Goal: Task Accomplishment & Management: Use online tool/utility

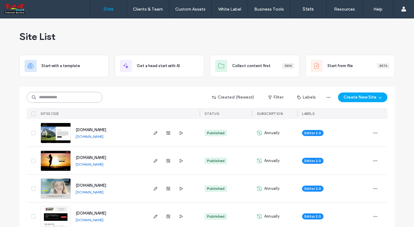
click at [72, 96] on input at bounding box center [65, 97] width 76 height 11
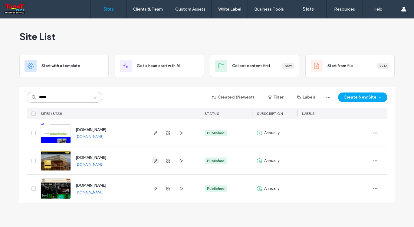
type input "*****"
click at [158, 160] on span "button" at bounding box center [155, 160] width 7 height 7
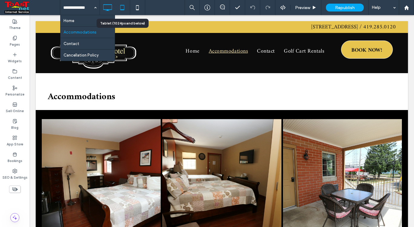
click at [126, 5] on icon at bounding box center [122, 8] width 12 height 12
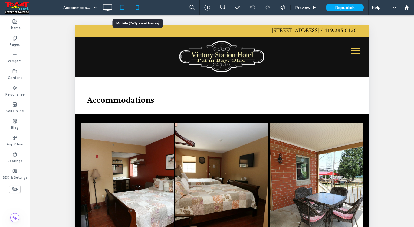
click at [139, 5] on icon at bounding box center [137, 8] width 12 height 12
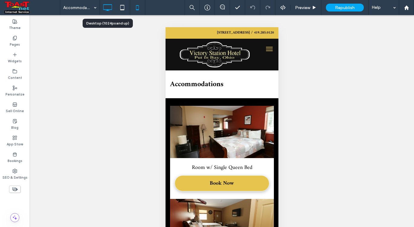
click at [108, 7] on icon at bounding box center [107, 8] width 12 height 12
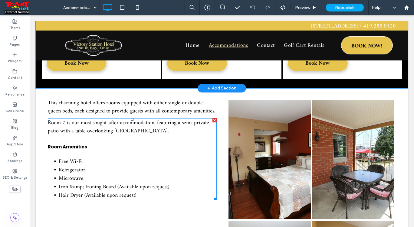
scroll to position [151, 0]
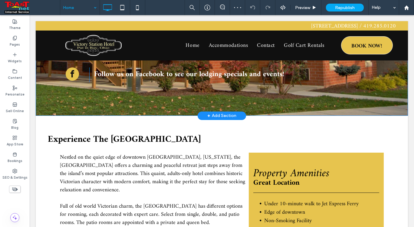
scroll to position [212, 0]
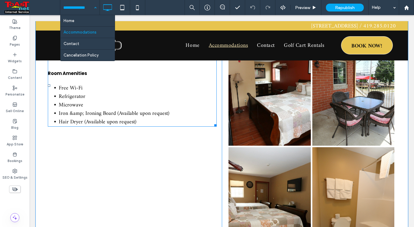
scroll to position [212, 0]
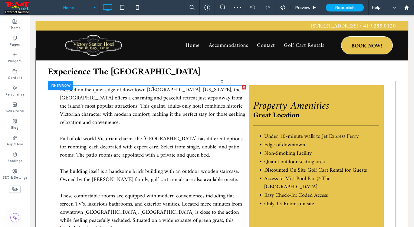
scroll to position [229, 0]
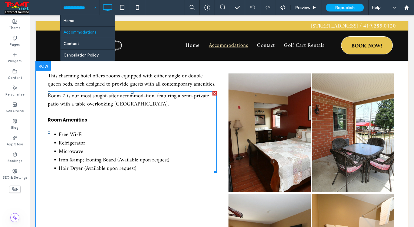
scroll to position [242, 0]
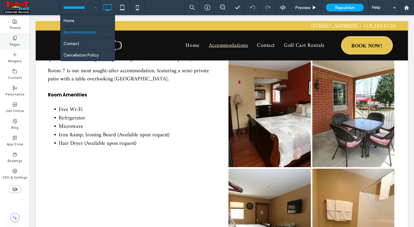
click at [19, 40] on div "Pages" at bounding box center [15, 41] width 30 height 17
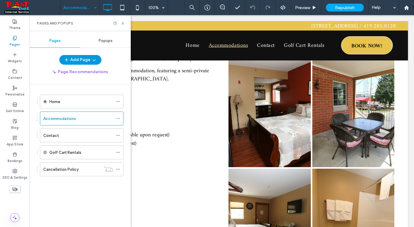
click at [86, 61] on button "Add Page" at bounding box center [80, 60] width 42 height 10
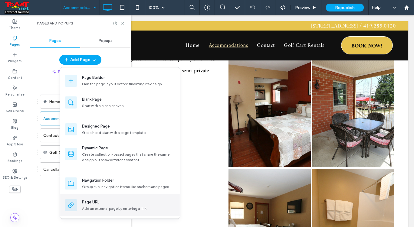
click at [95, 200] on div "Page URL" at bounding box center [90, 203] width 17 height 6
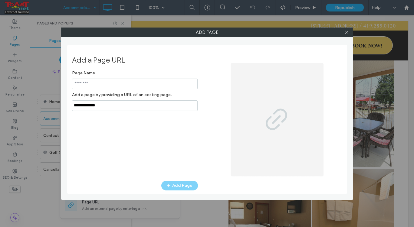
click at [94, 85] on input "notEmpty" at bounding box center [135, 84] width 126 height 11
type input "******"
drag, startPoint x: 116, startPoint y: 109, endPoint x: 104, endPoint y: 137, distance: 30.4
click at [70, 119] on div "Add a Page URL Page Name Add a page by providing a URL of an existing page. Add…" at bounding box center [207, 119] width 280 height 149
paste input "**********"
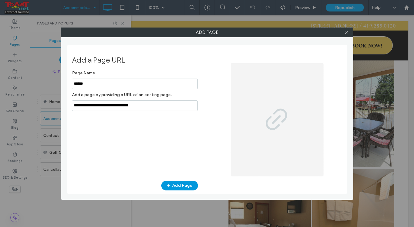
type input "**********"
click at [185, 185] on button "Add Page" at bounding box center [179, 186] width 37 height 10
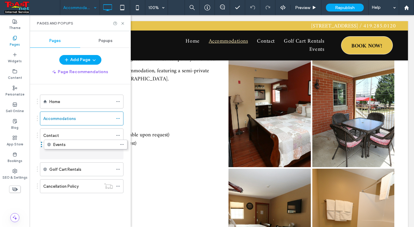
drag, startPoint x: 37, startPoint y: 187, endPoint x: 41, endPoint y: 147, distance: 39.9
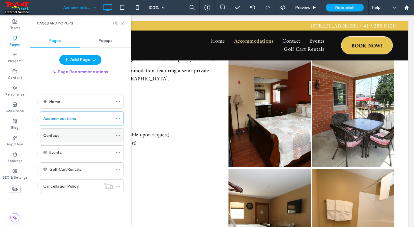
click at [69, 137] on div "Contact" at bounding box center [78, 136] width 70 height 6
click at [123, 22] on icon at bounding box center [123, 23] width 5 height 5
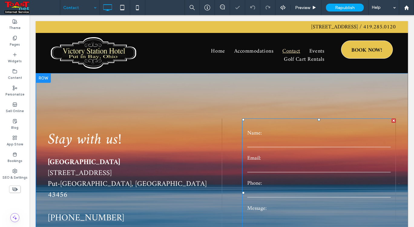
click at [261, 137] on div "Name:" at bounding box center [319, 138] width 154 height 19
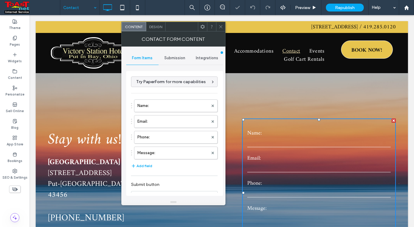
type input "******"
type input "**********"
click at [171, 58] on span "Submission" at bounding box center [174, 58] width 21 height 5
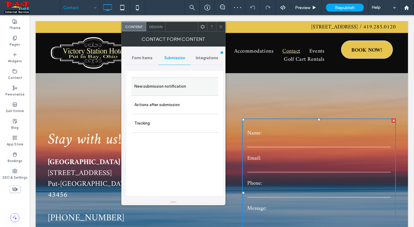
click at [165, 90] on label "New submission notification" at bounding box center [174, 87] width 81 height 12
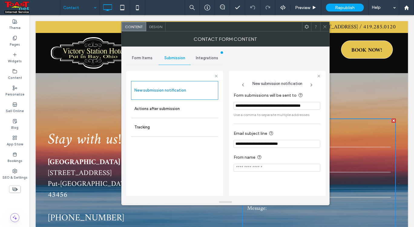
drag, startPoint x: 285, startPoint y: 107, endPoint x: 228, endPoint y: 106, distance: 56.3
click at [228, 106] on div "**********" at bounding box center [225, 123] width 199 height 153
click at [302, 104] on input "**********" at bounding box center [277, 106] width 87 height 8
type input "**********"
click at [296, 144] on input "**********" at bounding box center [277, 144] width 87 height 8
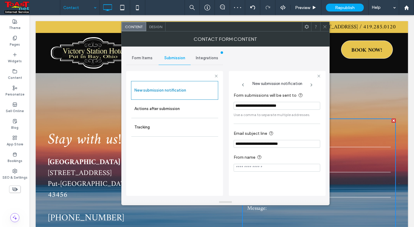
click at [324, 28] on icon at bounding box center [325, 27] width 5 height 5
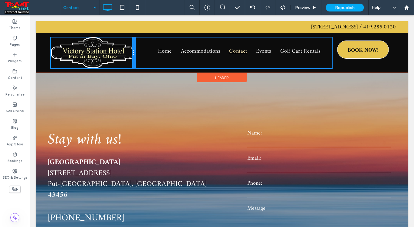
drag, startPoint x: 163, startPoint y: 55, endPoint x: 141, endPoint y: 54, distance: 22.4
click at [141, 54] on div "Click To Paste Home Accommodations Contact Events Golf Cart Rentals Click To Pa…" at bounding box center [222, 53] width 342 height 31
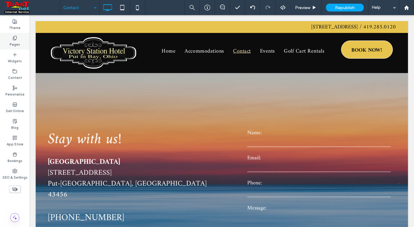
click at [15, 41] on label "Pages" at bounding box center [15, 44] width 10 height 7
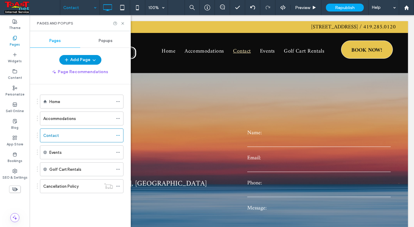
click at [86, 57] on button "Add Page" at bounding box center [80, 60] width 42 height 10
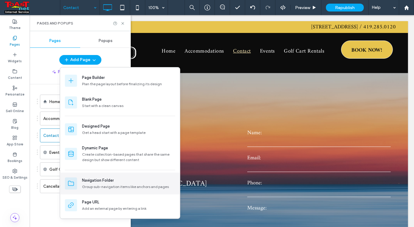
click at [91, 178] on div "Navigation Folder" at bounding box center [98, 181] width 32 height 6
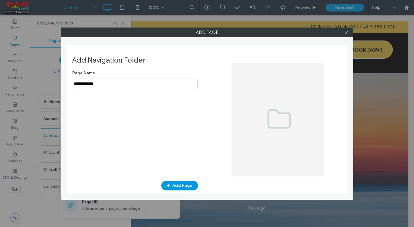
type input "**********"
click at [168, 185] on icon "button" at bounding box center [168, 186] width 5 height 5
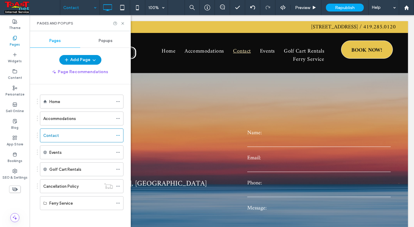
click at [79, 60] on button "Add Page" at bounding box center [80, 60] width 42 height 10
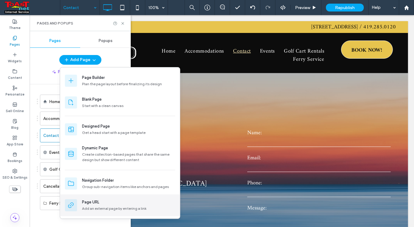
click at [94, 204] on div "Page URL" at bounding box center [90, 203] width 17 height 6
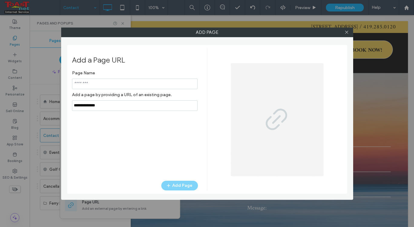
click at [95, 82] on input "notEmpty" at bounding box center [135, 84] width 126 height 11
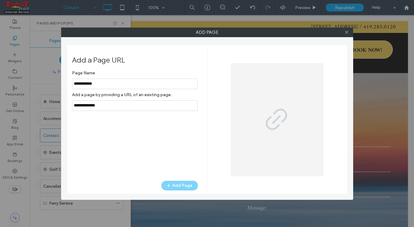
type input "**********"
click at [114, 107] on input "notEmpty,url" at bounding box center [135, 106] width 126 height 11
drag, startPoint x: 114, startPoint y: 107, endPoint x: 77, endPoint y: 113, distance: 37.1
click at [77, 113] on div "Page Name Add a page by providing a URL of an existing page. Add Page" at bounding box center [135, 122] width 126 height 108
paste input "**********"
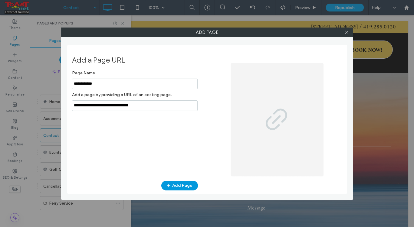
type input "**********"
click at [185, 184] on button "Add Page" at bounding box center [179, 186] width 37 height 10
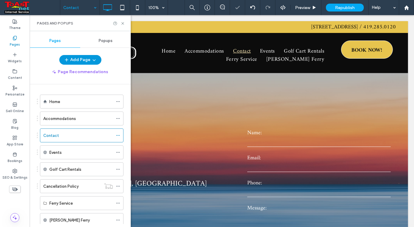
click at [91, 57] on span "button" at bounding box center [94, 59] width 6 height 9
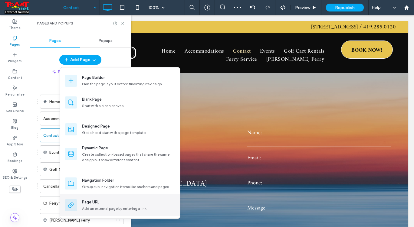
click at [94, 199] on div "Page URL Add an external page by entering a link" at bounding box center [120, 206] width 120 height 22
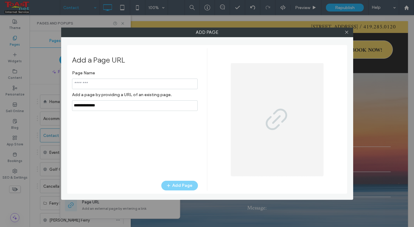
click at [108, 82] on input "notEmpty" at bounding box center [135, 84] width 126 height 11
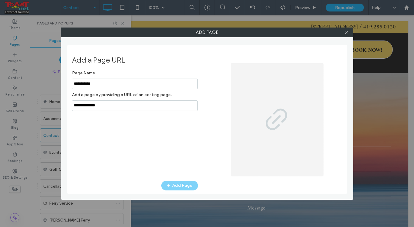
type input "**********"
drag, startPoint x: 116, startPoint y: 107, endPoint x: 66, endPoint y: 119, distance: 50.8
click at [67, 119] on div "Add Page Add a Page URL Page Name Add a page by providing a URL of an existing …" at bounding box center [207, 114] width 292 height 173
paste input "**********"
type input "**********"
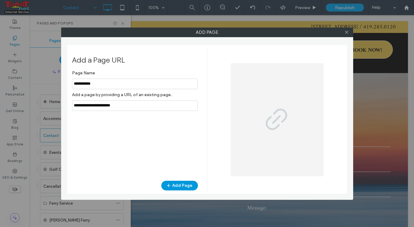
click at [176, 187] on button "Add Page" at bounding box center [179, 186] width 37 height 10
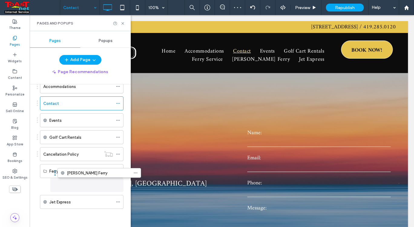
scroll to position [32, 0]
drag, startPoint x: 37, startPoint y: 184, endPoint x: 57, endPoint y: 179, distance: 20.6
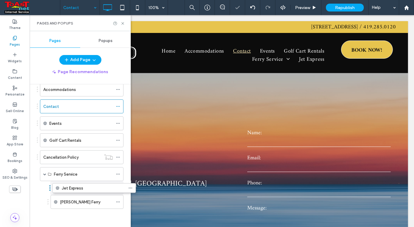
scroll to position [29, 0]
drag, startPoint x: 37, startPoint y: 203, endPoint x: 57, endPoint y: 187, distance: 25.4
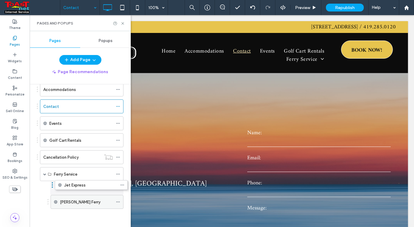
drag, startPoint x: 48, startPoint y: 202, endPoint x: 53, endPoint y: 190, distance: 13.0
click at [122, 21] on icon at bounding box center [123, 23] width 5 height 5
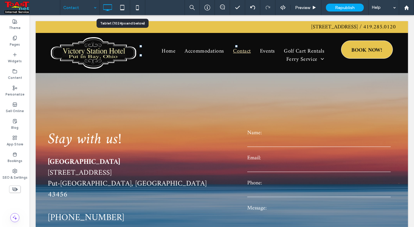
drag, startPoint x: 56, startPoint y: 18, endPoint x: 124, endPoint y: 17, distance: 67.2
click at [122, 7] on icon at bounding box center [122, 8] width 12 height 12
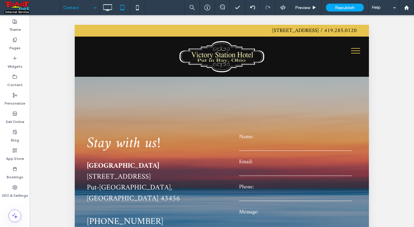
click at [351, 51] on span "menu" at bounding box center [355, 51] width 9 height 1
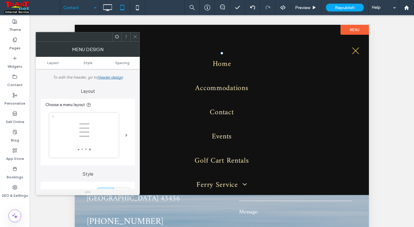
scroll to position [25, 0]
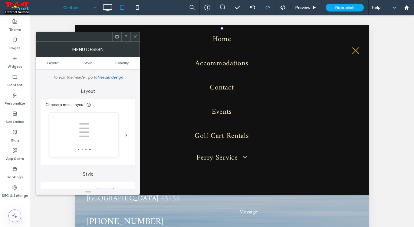
click at [243, 158] on span at bounding box center [242, 157] width 9 height 7
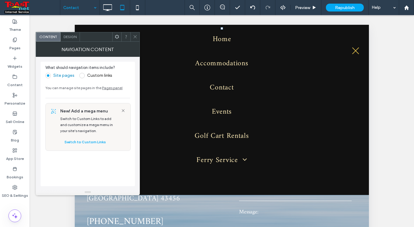
click at [134, 36] on icon at bounding box center [135, 37] width 5 height 5
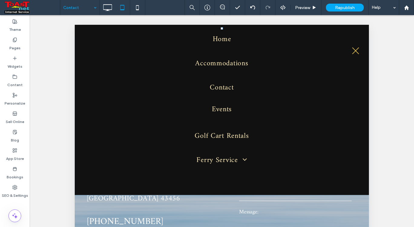
click at [233, 118] on link "Events" at bounding box center [222, 110] width 264 height 24
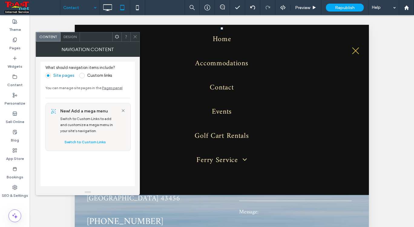
click at [69, 38] on span "Design" at bounding box center [70, 37] width 13 height 5
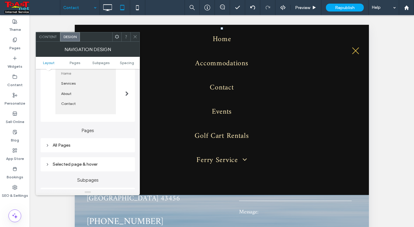
scroll to position [121, 0]
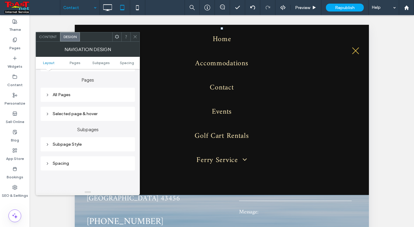
click at [75, 142] on div "Subpage Style" at bounding box center [87, 145] width 85 height 8
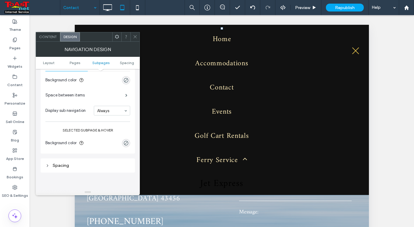
scroll to position [151, 0]
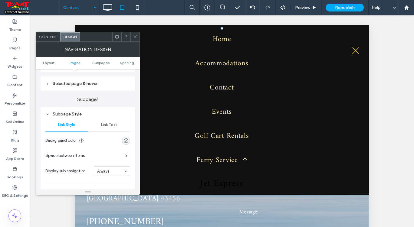
click at [109, 126] on span "Link Text" at bounding box center [109, 125] width 16 height 5
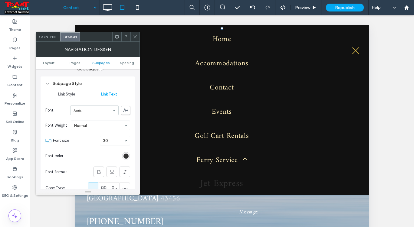
scroll to position [212, 0]
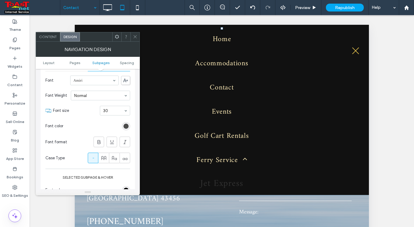
click at [126, 128] on div "rgb(49, 49, 49)" at bounding box center [126, 126] width 5 height 5
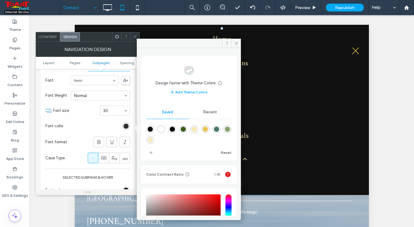
click at [197, 129] on div "rgba(249,231,180,1)" at bounding box center [194, 129] width 5 height 5
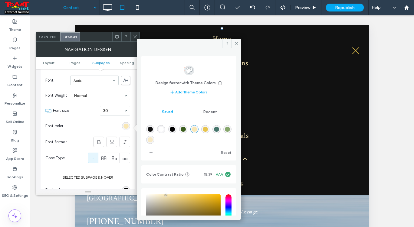
type input "*******"
click at [235, 43] on icon at bounding box center [236, 43] width 5 height 5
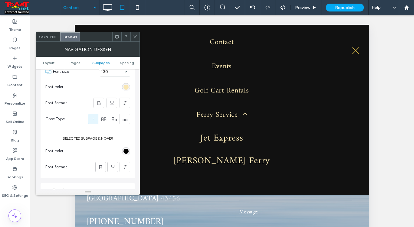
scroll to position [273, 0]
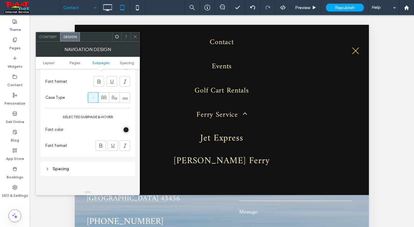
click at [127, 130] on div "rgb(0, 0, 0)" at bounding box center [126, 129] width 5 height 5
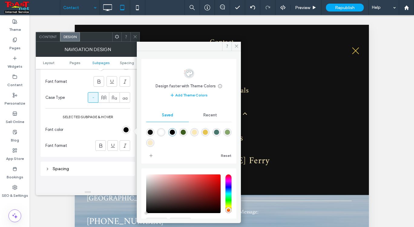
click at [208, 134] on div "rgba(231,196,78,1)" at bounding box center [205, 132] width 5 height 5
type input "*******"
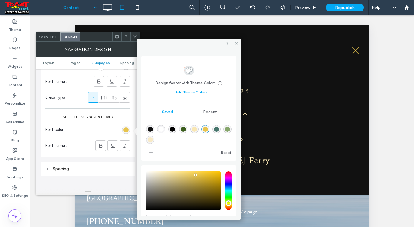
click at [236, 41] on span at bounding box center [236, 43] width 9 height 9
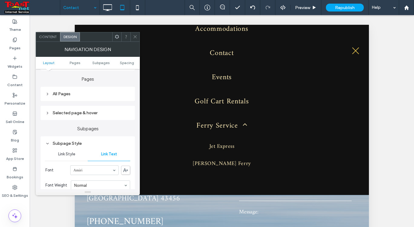
scroll to position [121, 0]
click at [68, 115] on div "Selected page & hover" at bounding box center [87, 113] width 85 height 5
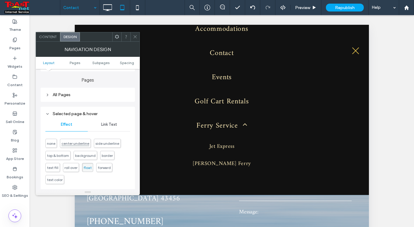
click at [75, 144] on span "center underline" at bounding box center [75, 143] width 28 height 5
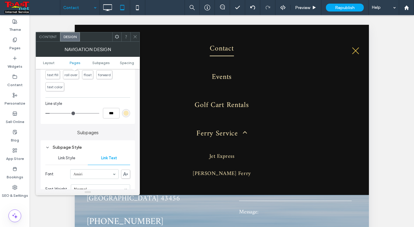
scroll to position [242, 0]
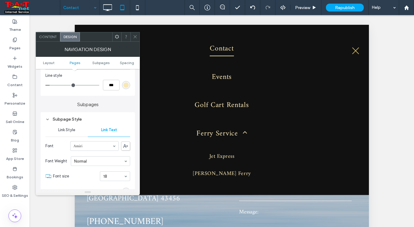
click at [125, 87] on div "rgb(249, 231, 180)" at bounding box center [126, 85] width 5 height 5
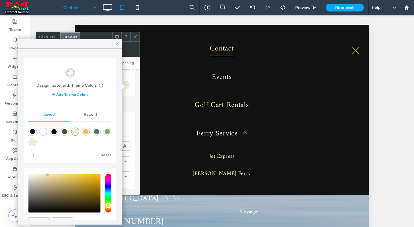
click at [88, 134] on div "rgba(231,196,78,1)" at bounding box center [85, 131] width 5 height 5
type input "*******"
click at [117, 45] on icon at bounding box center [117, 43] width 5 height 5
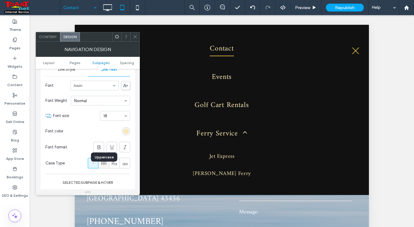
scroll to position [273, 0]
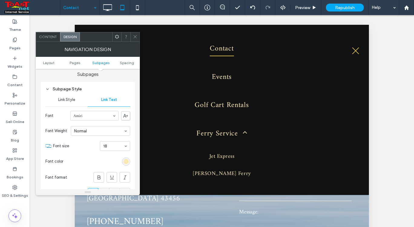
click at [71, 99] on span "Link Style" at bounding box center [66, 100] width 17 height 5
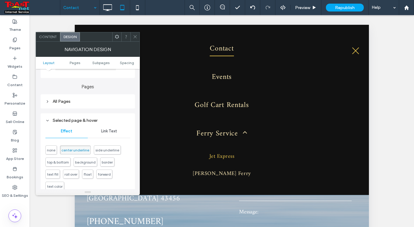
scroll to position [121, 0]
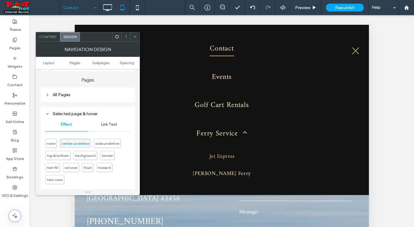
click at [109, 127] on span "Link Text" at bounding box center [109, 124] width 16 height 5
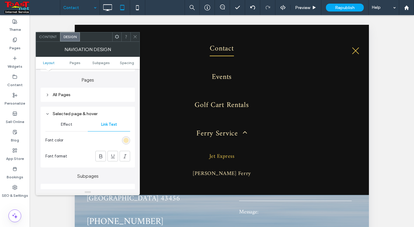
click at [81, 124] on div "Effect" at bounding box center [66, 124] width 42 height 13
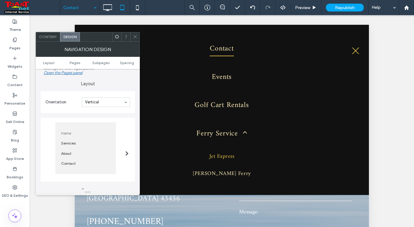
scroll to position [0, 0]
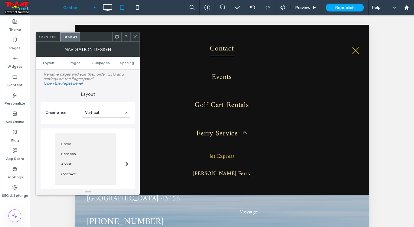
click at [119, 41] on span at bounding box center [117, 36] width 5 height 9
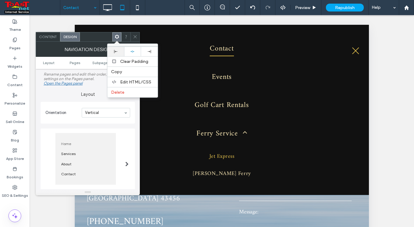
click at [115, 53] on div at bounding box center [116, 51] width 17 height 9
click at [117, 51] on icon at bounding box center [115, 51] width 3 height 3
click at [119, 37] on icon at bounding box center [117, 37] width 5 height 5
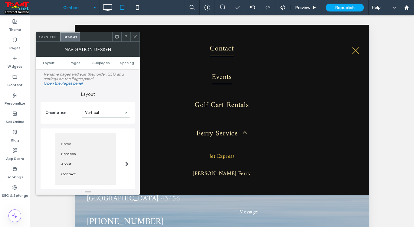
click at [179, 75] on link "Events" at bounding box center [222, 77] width 264 height 28
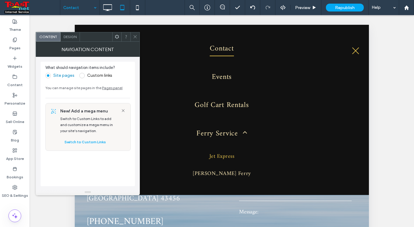
click at [68, 36] on span "Design" at bounding box center [70, 37] width 13 height 5
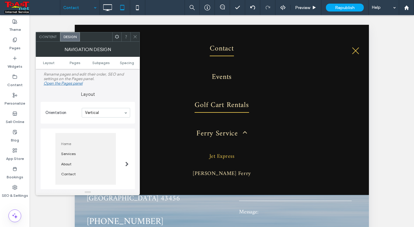
click at [248, 93] on link "Golf Cart Rentals" at bounding box center [222, 105] width 264 height 28
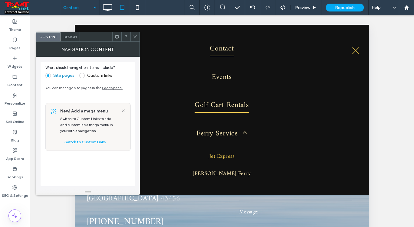
click at [248, 93] on link "Golf Cart Rentals" at bounding box center [222, 105] width 264 height 28
click at [134, 36] on icon at bounding box center [135, 37] width 5 height 5
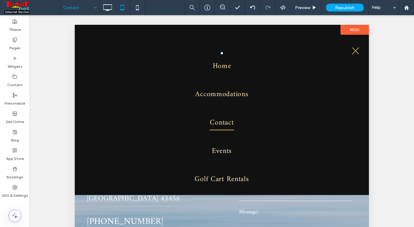
click at [349, 29] on label "Menu" at bounding box center [355, 30] width 28 height 10
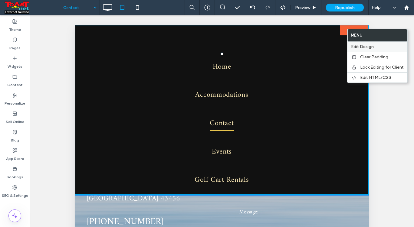
click at [363, 44] on span "Edit Design" at bounding box center [362, 46] width 23 height 5
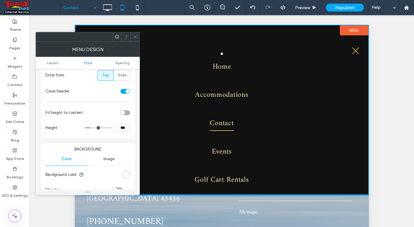
scroll to position [121, 0]
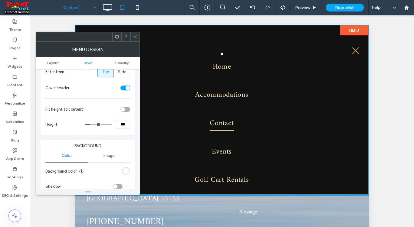
click at [123, 107] on section "Fit height to content" at bounding box center [87, 109] width 85 height 15
click at [124, 109] on div "toggle" at bounding box center [123, 110] width 4 height 4
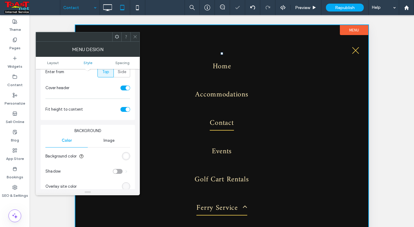
scroll to position [0, 0]
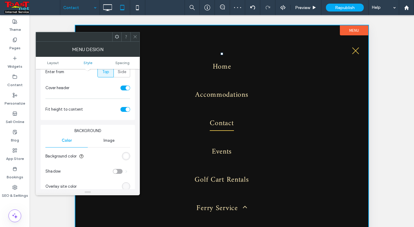
click at [136, 35] on icon at bounding box center [135, 37] width 5 height 5
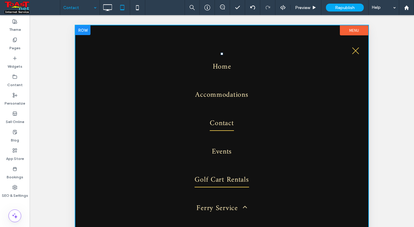
scroll to position [61, 0]
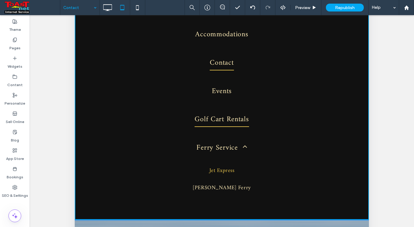
click at [247, 111] on link "Golf Cart Rentals" at bounding box center [222, 119] width 263 height 28
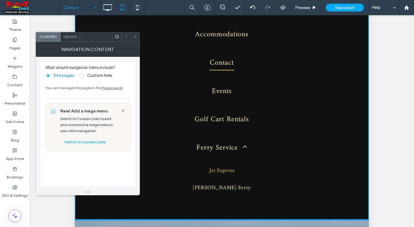
click at [71, 32] on div "Design" at bounding box center [70, 36] width 19 height 9
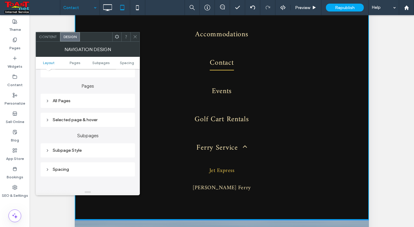
scroll to position [121, 0]
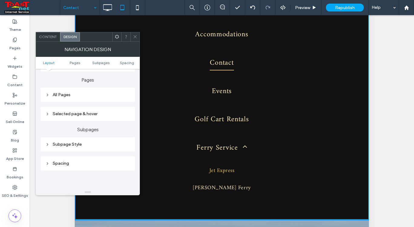
click at [81, 144] on div "Subpage Style" at bounding box center [87, 144] width 85 height 5
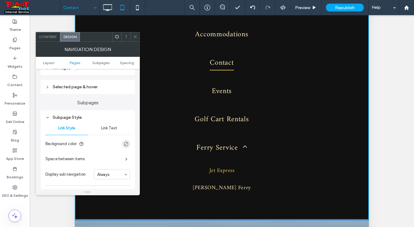
scroll to position [151, 0]
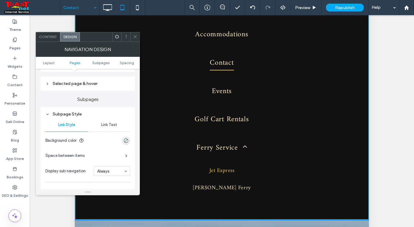
click at [105, 126] on span "Link Text" at bounding box center [109, 125] width 16 height 5
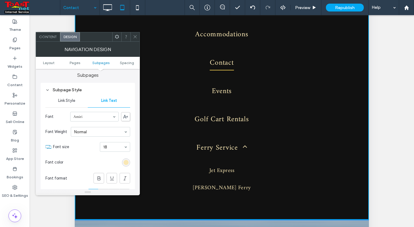
scroll to position [182, 0]
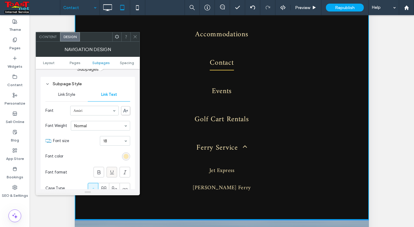
click at [112, 177] on span at bounding box center [112, 172] width 6 height 10
click at [115, 175] on div at bounding box center [112, 172] width 10 height 10
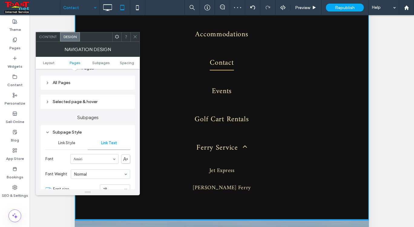
scroll to position [121, 0]
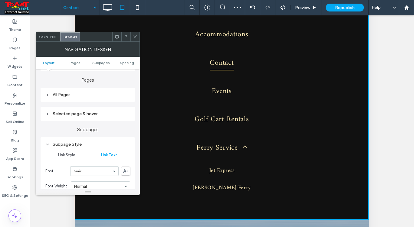
click at [72, 156] on span "Link Style" at bounding box center [66, 155] width 17 height 5
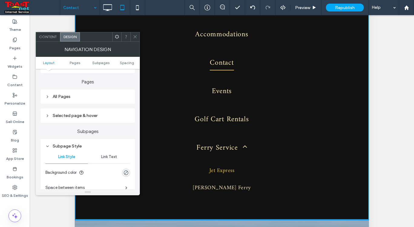
scroll to position [91, 0]
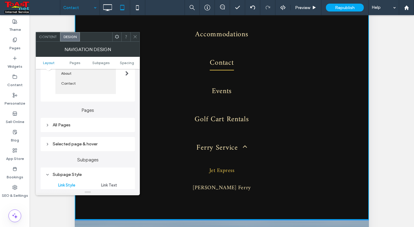
click at [98, 145] on div "Selected page & hover" at bounding box center [87, 144] width 85 height 5
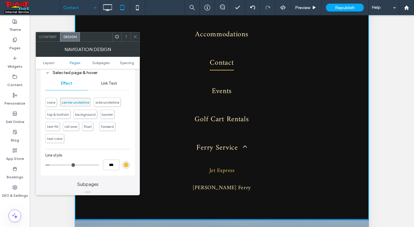
scroll to position [121, 0]
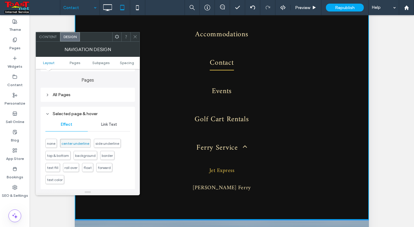
click at [109, 130] on div "Link Text" at bounding box center [109, 124] width 42 height 13
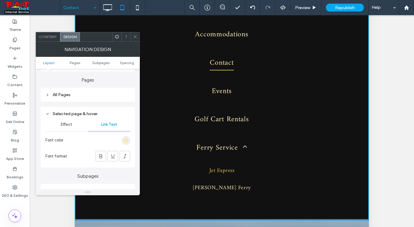
click at [137, 38] on div at bounding box center [135, 36] width 9 height 9
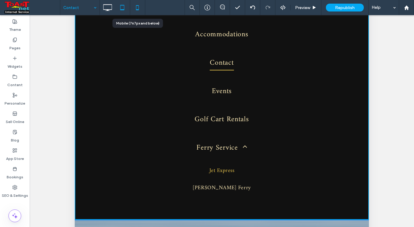
click at [139, 8] on icon at bounding box center [137, 8] width 12 height 12
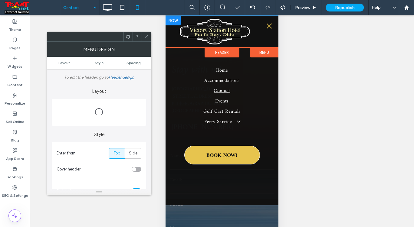
scroll to position [0, 0]
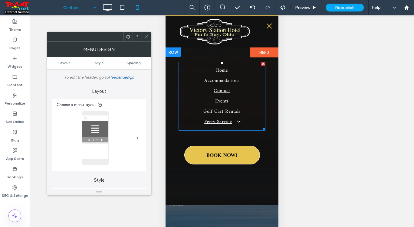
click at [237, 121] on span at bounding box center [236, 121] width 10 height 6
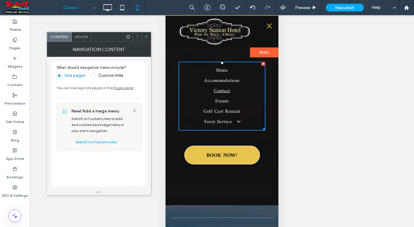
click at [87, 38] on span "Design" at bounding box center [81, 37] width 13 height 5
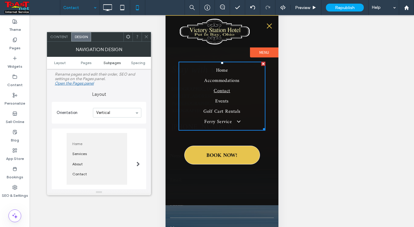
click at [108, 62] on span "Subpages" at bounding box center [112, 63] width 17 height 5
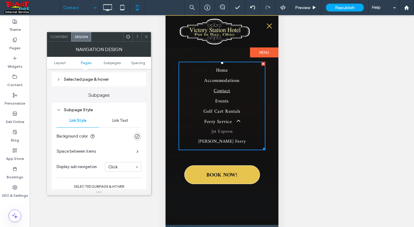
scroll to position [175, 0]
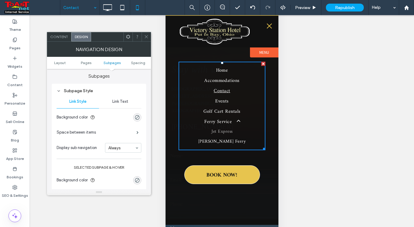
drag, startPoint x: 121, startPoint y: 104, endPoint x: 117, endPoint y: 109, distance: 6.7
click at [119, 104] on span "Link Text" at bounding box center [120, 101] width 16 height 5
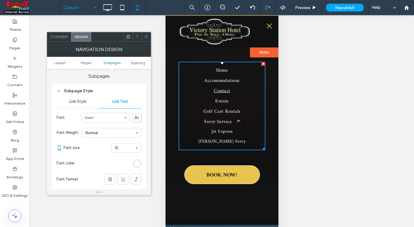
click at [137, 166] on div "rgb(255, 255, 255)" at bounding box center [137, 163] width 5 height 5
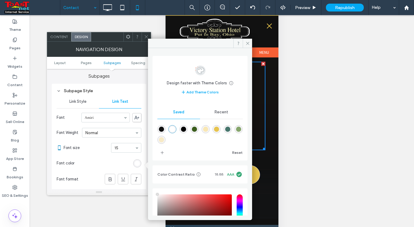
click at [208, 131] on div "rgba(249,231,180,1)" at bounding box center [205, 129] width 5 height 5
type input "*******"
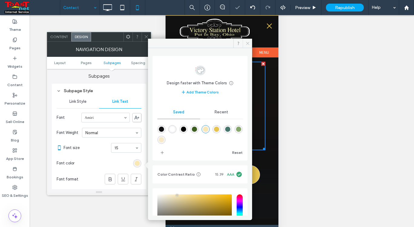
click at [245, 46] on span at bounding box center [247, 43] width 9 height 9
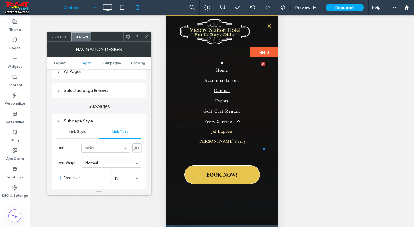
scroll to position [84, 0]
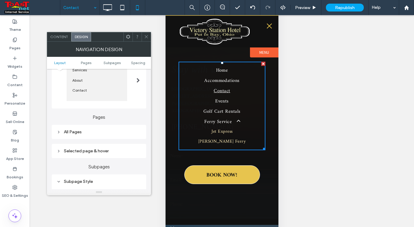
click at [92, 135] on div "All Pages" at bounding box center [99, 132] width 85 height 5
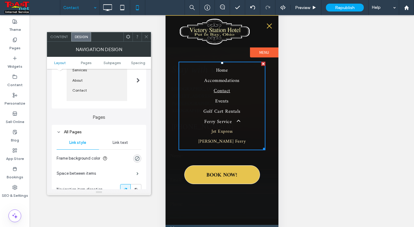
click at [126, 144] on span "Link text" at bounding box center [120, 143] width 15 height 5
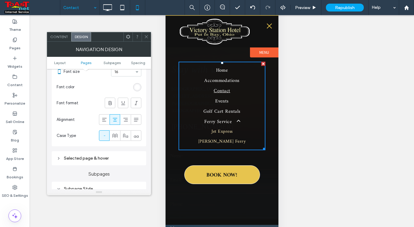
scroll to position [205, 0]
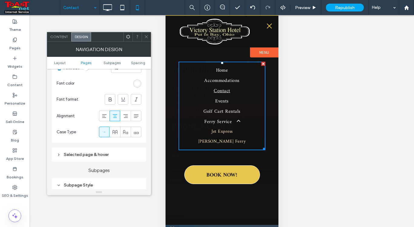
click at [115, 154] on div "Selected page & hover" at bounding box center [99, 154] width 85 height 5
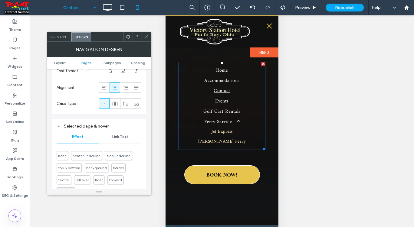
scroll to position [266, 0]
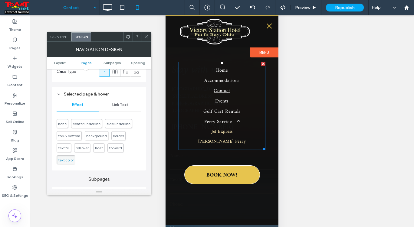
click at [122, 107] on span "Link Text" at bounding box center [120, 105] width 16 height 5
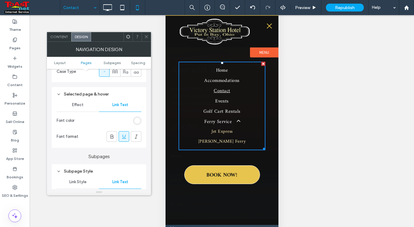
click at [137, 122] on div "rgb(255, 255, 255)" at bounding box center [137, 120] width 5 height 5
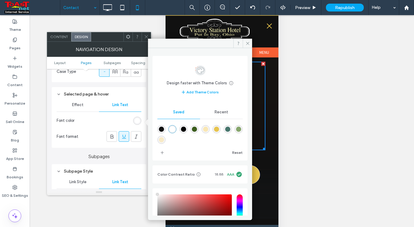
click at [219, 130] on div "rgba(231,196,78,1)" at bounding box center [216, 129] width 5 height 5
type input "*******"
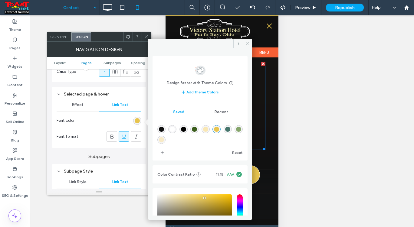
click at [248, 41] on icon at bounding box center [248, 43] width 5 height 5
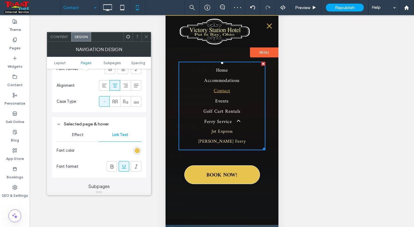
scroll to position [235, 0]
click at [87, 134] on div "Effect" at bounding box center [78, 135] width 42 height 13
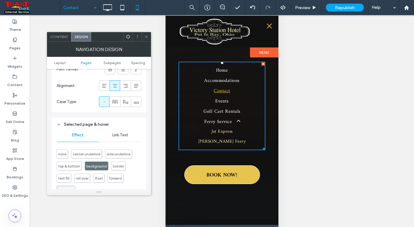
scroll to position [296, 0]
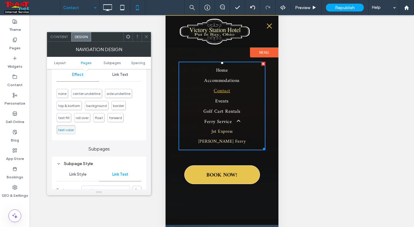
click at [128, 35] on use at bounding box center [128, 37] width 4 height 4
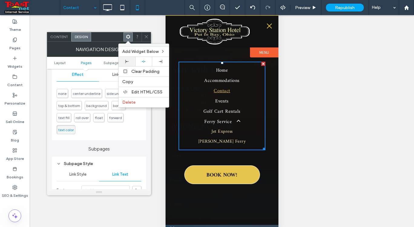
click at [130, 61] on div at bounding box center [127, 61] width 11 height 3
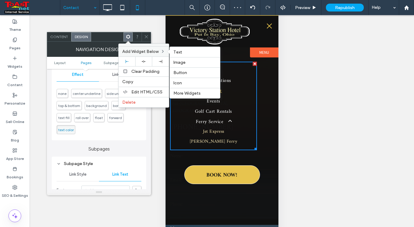
click at [144, 55] on div "Add Widget Below Text Image Button Icon More Widgets" at bounding box center [144, 52] width 50 height 10
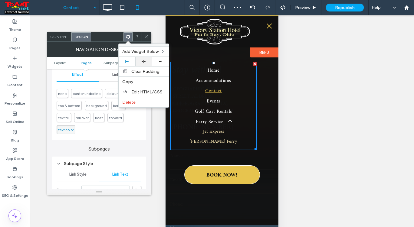
click at [144, 64] on div at bounding box center [143, 61] width 17 height 9
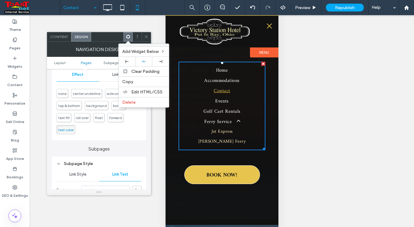
click at [129, 144] on label "Subpages" at bounding box center [99, 147] width 94 height 12
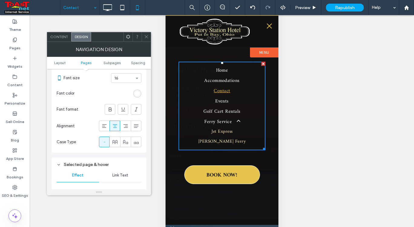
scroll to position [175, 0]
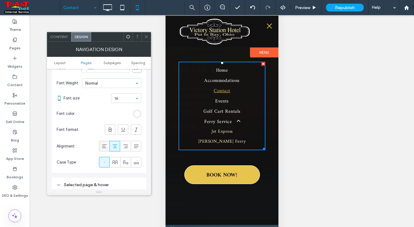
click at [105, 149] on icon at bounding box center [104, 147] width 6 height 6
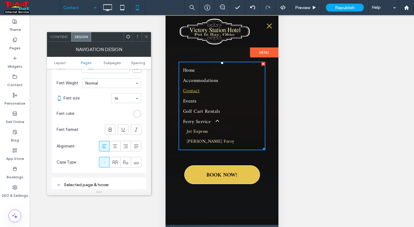
drag, startPoint x: 147, startPoint y: 37, endPoint x: 147, endPoint y: 41, distance: 4.3
click at [147, 39] on icon at bounding box center [146, 37] width 5 height 5
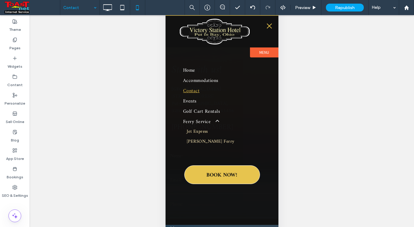
click at [269, 25] on button "menu" at bounding box center [269, 26] width 12 height 12
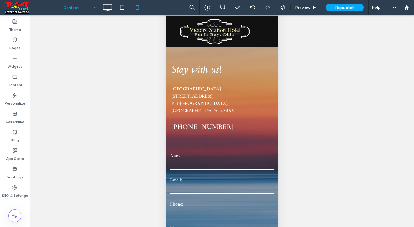
click at [266, 26] on span "menu" at bounding box center [269, 26] width 7 height 1
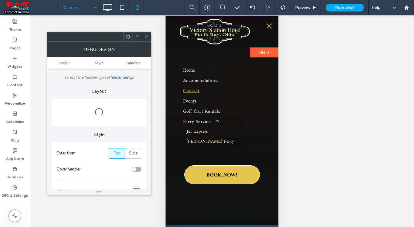
click at [263, 26] on button "menu" at bounding box center [269, 26] width 12 height 12
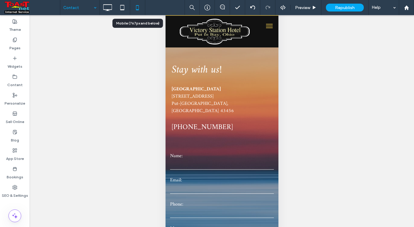
click at [137, 8] on icon at bounding box center [137, 8] width 12 height 12
click at [121, 14] on div at bounding box center [122, 7] width 15 height 15
click at [126, 9] on icon at bounding box center [122, 8] width 12 height 12
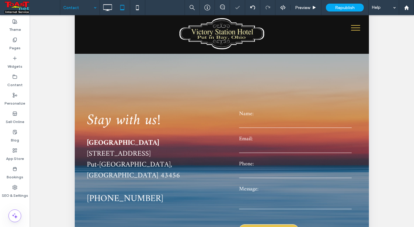
scroll to position [0, 0]
click at [351, 31] on span "menu" at bounding box center [355, 30] width 9 height 1
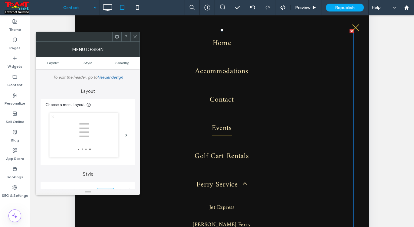
click at [250, 121] on link "Events" at bounding box center [222, 128] width 264 height 28
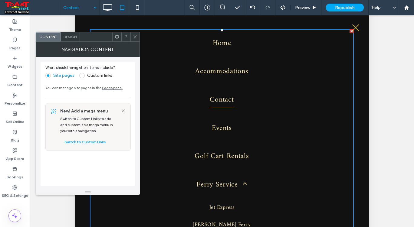
click at [74, 36] on span "Design" at bounding box center [70, 37] width 13 height 5
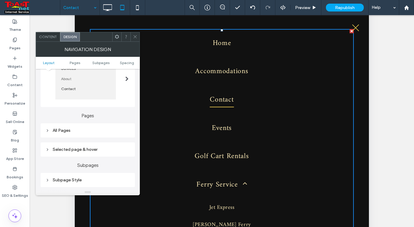
scroll to position [91, 0]
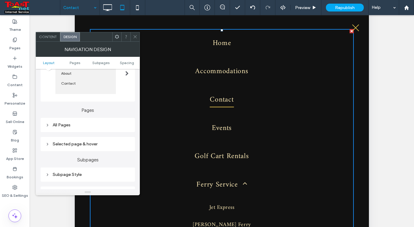
click at [70, 128] on div "All Pages" at bounding box center [87, 125] width 85 height 5
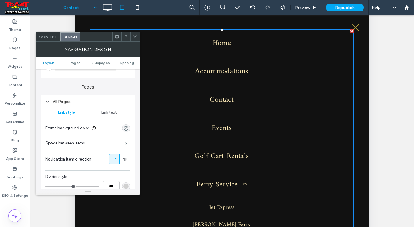
scroll to position [121, 0]
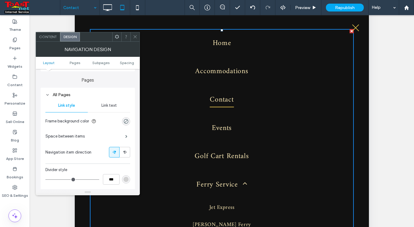
click at [108, 106] on span "Link text" at bounding box center [108, 105] width 15 height 5
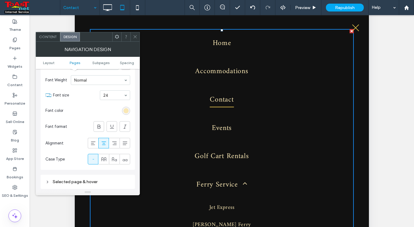
scroll to position [182, 0]
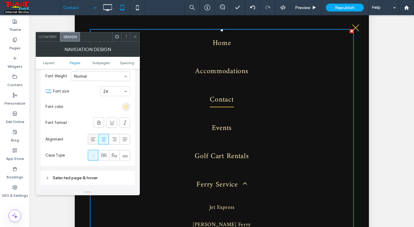
click at [94, 140] on icon at bounding box center [93, 140] width 6 height 6
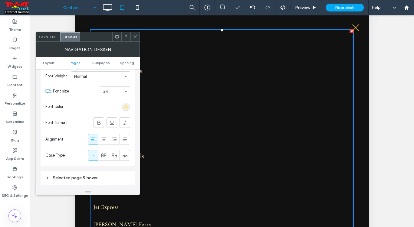
click at [136, 38] on icon at bounding box center [135, 37] width 5 height 5
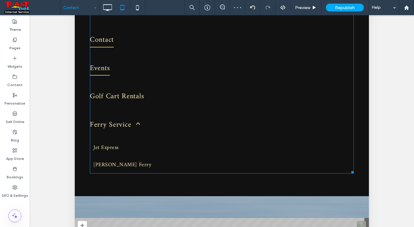
scroll to position [84, 0]
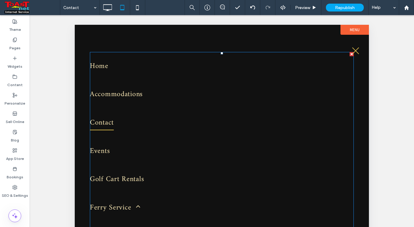
scroll to position [84, 0]
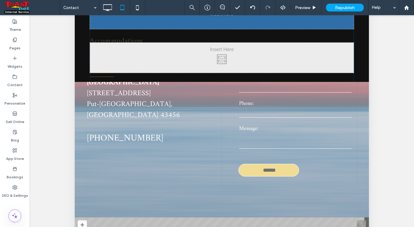
drag, startPoint x: 75, startPoint y: -59, endPoint x: 335, endPoint y: 170, distance: 346.3
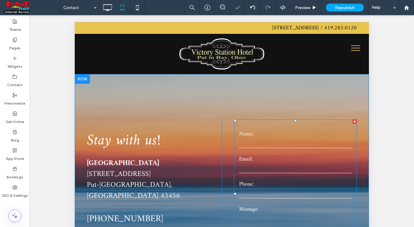
scroll to position [0, 0]
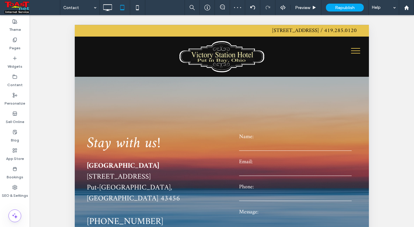
click at [352, 51] on button "menu" at bounding box center [356, 51] width 16 height 16
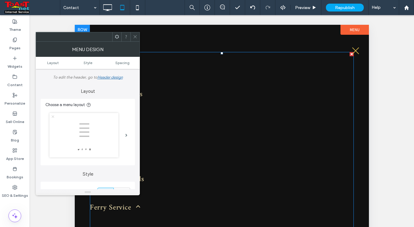
click at [352, 145] on link "Events" at bounding box center [222, 151] width 264 height 28
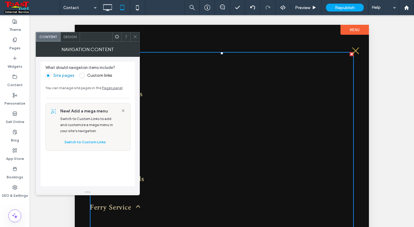
click at [65, 36] on span "Design" at bounding box center [70, 37] width 13 height 5
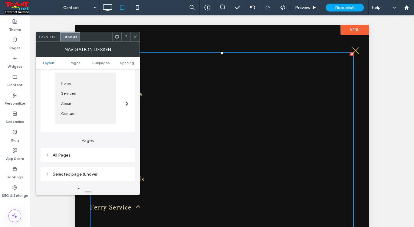
scroll to position [91, 0]
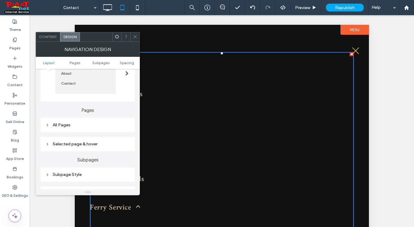
click at [78, 125] on div "All Pages" at bounding box center [87, 125] width 85 height 5
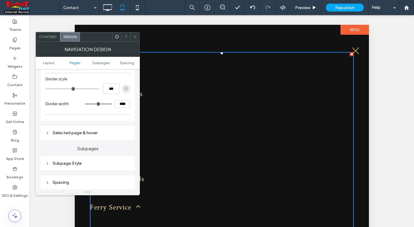
scroll to position [242, 0]
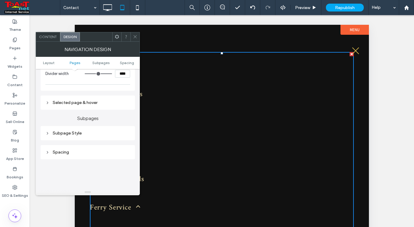
click at [92, 105] on div "Selected page & hover" at bounding box center [87, 102] width 85 height 5
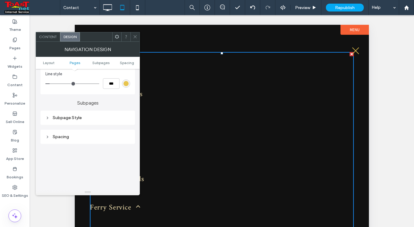
scroll to position [363, 0]
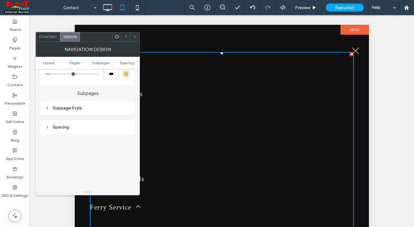
click at [89, 134] on div "Spacing" at bounding box center [88, 127] width 94 height 14
click at [89, 126] on div "Spacing" at bounding box center [87, 127] width 85 height 8
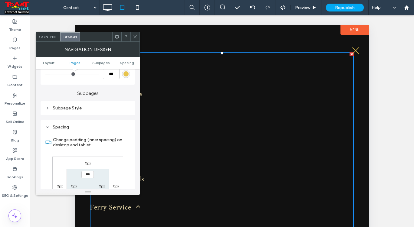
click at [63, 124] on div "Spacing Change padding (inner spacing) on desktop and tablet 0px 0px 0px 0px **…" at bounding box center [88, 180] width 94 height 120
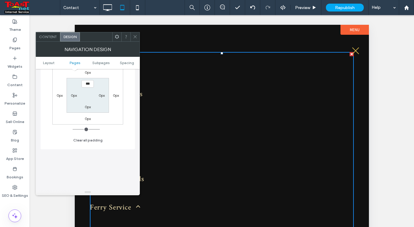
scroll to position [333, 0]
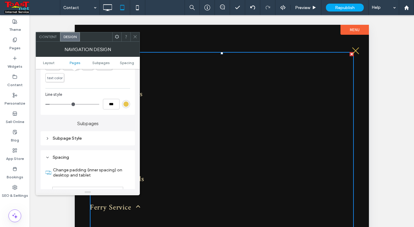
click at [136, 37] on icon at bounding box center [135, 37] width 5 height 5
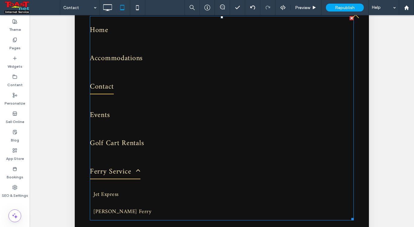
scroll to position [61, 0]
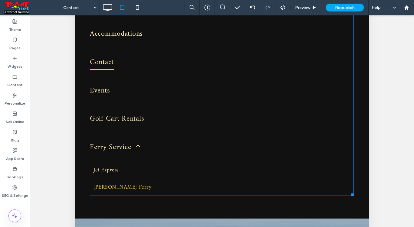
click at [352, 193] on link "Miller Ferry" at bounding box center [222, 187] width 264 height 17
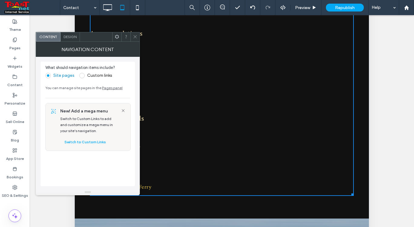
click at [352, 193] on link "Miller Ferry" at bounding box center [222, 187] width 264 height 17
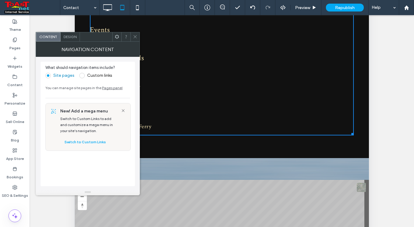
click at [135, 35] on icon at bounding box center [135, 37] width 5 height 5
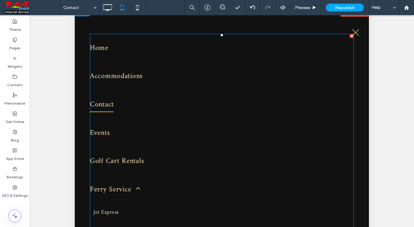
scroll to position [0, 0]
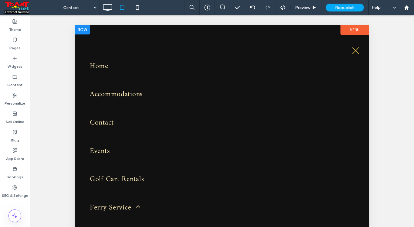
click at [88, 28] on div at bounding box center [82, 30] width 15 height 10
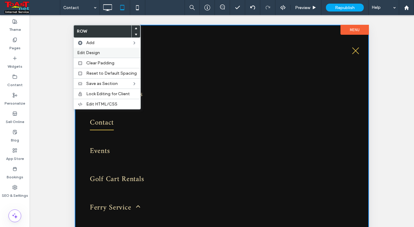
click at [97, 53] on span "Edit Design" at bounding box center [88, 52] width 23 height 5
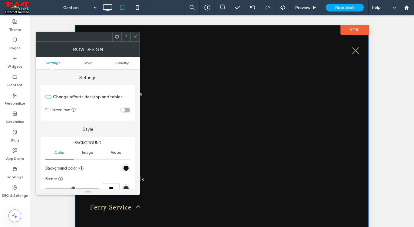
click at [133, 37] on icon at bounding box center [135, 37] width 5 height 5
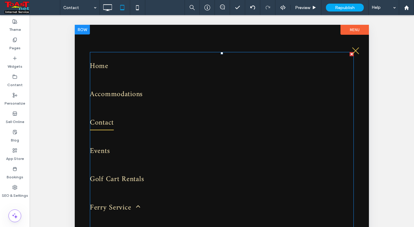
click at [180, 132] on link "Contact" at bounding box center [222, 123] width 264 height 28
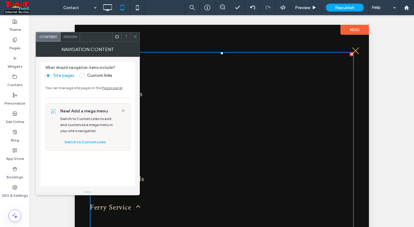
click at [70, 36] on span "Design" at bounding box center [70, 37] width 13 height 5
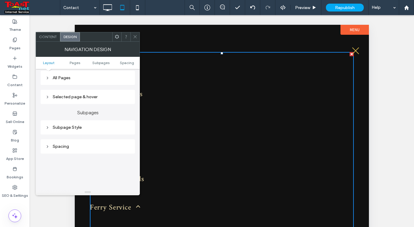
scroll to position [121, 0]
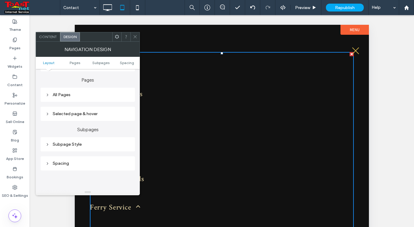
click at [79, 99] on div "All Pages" at bounding box center [87, 95] width 85 height 8
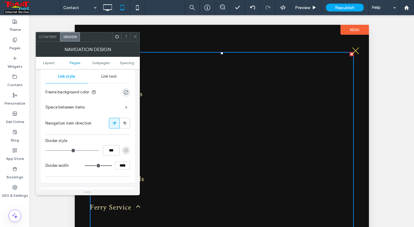
scroll to position [151, 0]
click at [111, 80] on div "Link text" at bounding box center [109, 75] width 42 height 13
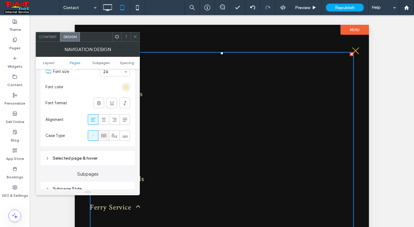
scroll to position [212, 0]
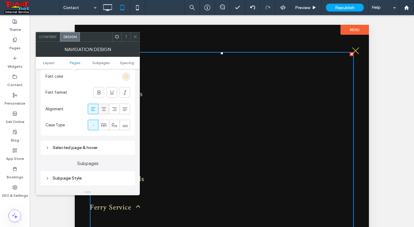
click at [107, 113] on div at bounding box center [104, 109] width 10 height 10
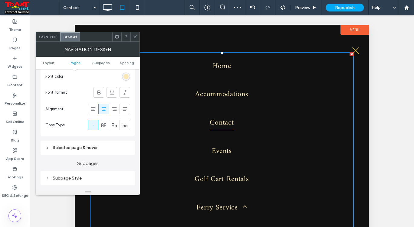
click at [137, 39] on span at bounding box center [135, 36] width 5 height 9
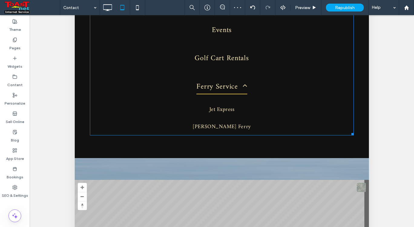
scroll to position [0, 0]
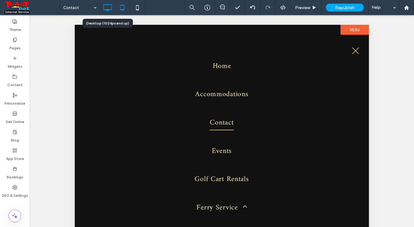
click at [110, 3] on icon at bounding box center [107, 8] width 12 height 12
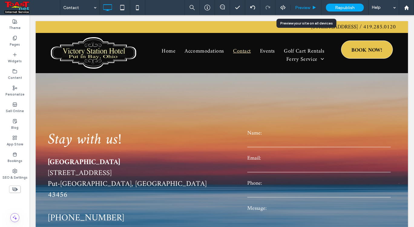
click at [302, 8] on span "Preview" at bounding box center [302, 7] width 15 height 5
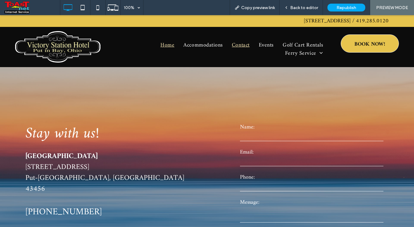
click at [174, 44] on link "Home" at bounding box center [167, 45] width 23 height 8
click at [299, 7] on span "Back to editor" at bounding box center [304, 7] width 28 height 5
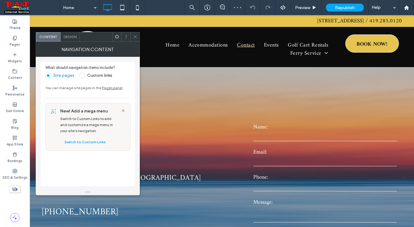
click at [74, 37] on span "Design" at bounding box center [70, 37] width 13 height 5
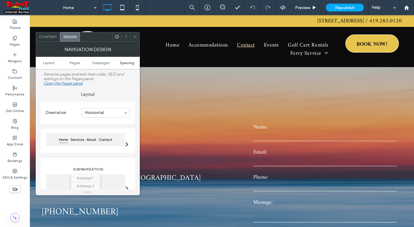
click at [124, 63] on span "Spacing" at bounding box center [127, 63] width 14 height 5
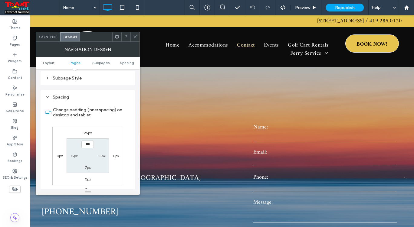
scroll to position [224, 0]
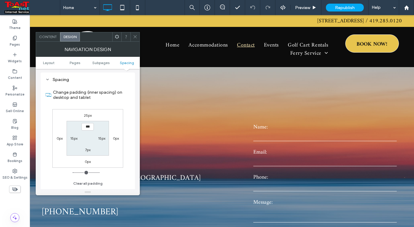
click at [76, 140] on label "15px" at bounding box center [73, 138] width 7 height 5
type input "**"
click at [104, 139] on label "15px" at bounding box center [101, 138] width 7 height 5
type input "**"
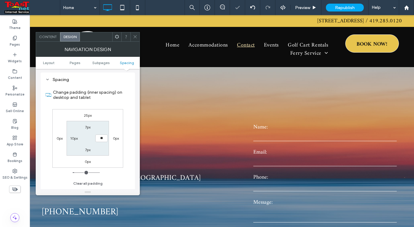
type input "**"
type input "****"
click at [133, 36] on icon at bounding box center [135, 37] width 5 height 5
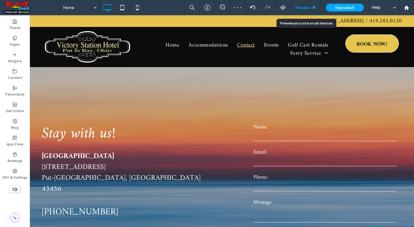
click at [309, 7] on span "Preview" at bounding box center [302, 7] width 15 height 5
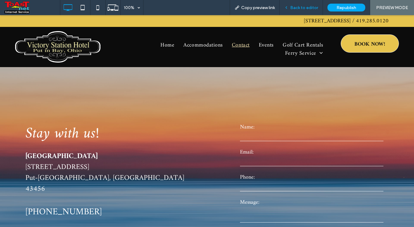
click at [307, 5] on div "Back to editor" at bounding box center [301, 7] width 43 height 15
click at [296, 7] on span "Back to editor" at bounding box center [304, 7] width 28 height 5
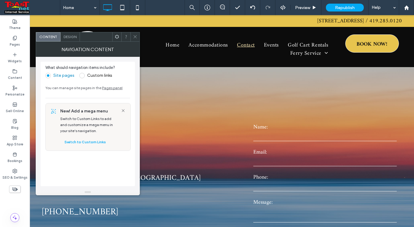
click at [72, 39] on div "Design" at bounding box center [70, 36] width 19 height 9
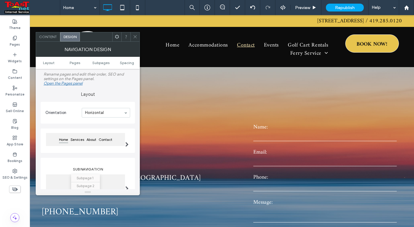
click at [73, 38] on span "Design" at bounding box center [70, 37] width 13 height 5
click at [122, 64] on span "Spacing" at bounding box center [127, 63] width 14 height 5
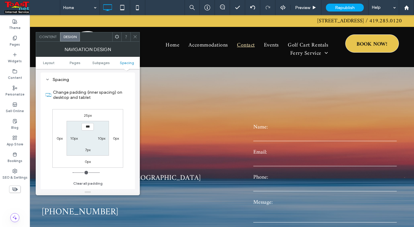
scroll to position [224, 0]
click at [86, 117] on label "25px" at bounding box center [88, 115] width 8 height 5
type input "**"
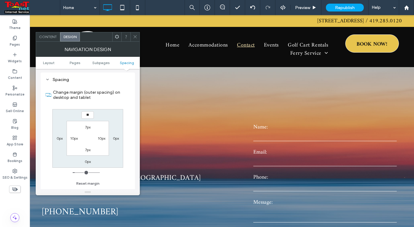
type input "**"
type input "****"
click at [75, 139] on label "10px" at bounding box center [74, 138] width 8 height 5
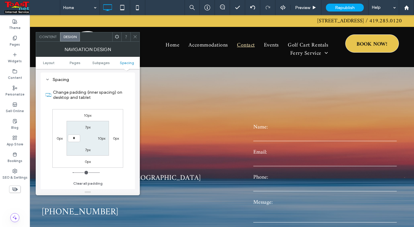
type input "*"
type input "***"
click at [104, 137] on section "7px 10px 7px ***" at bounding box center [88, 138] width 42 height 35
click at [102, 140] on label "10px" at bounding box center [102, 138] width 8 height 5
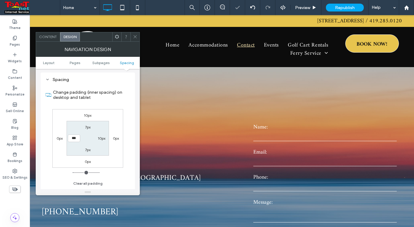
type input "**"
type input "*"
type input "***"
click at [135, 37] on use at bounding box center [135, 36] width 3 height 3
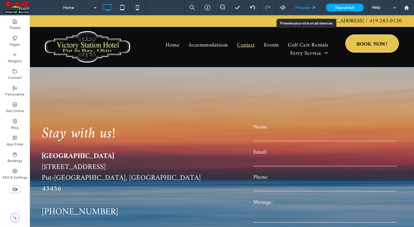
click at [312, 7] on div "Preview" at bounding box center [306, 7] width 31 height 5
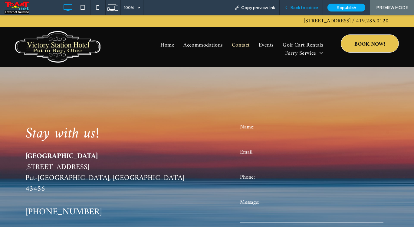
click at [292, 6] on span "Back to editor" at bounding box center [304, 7] width 28 height 5
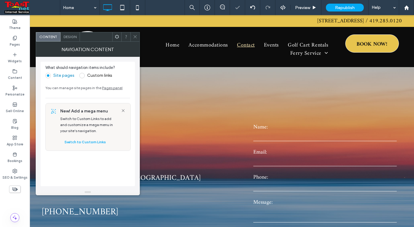
click at [117, 39] on span at bounding box center [117, 36] width 5 height 9
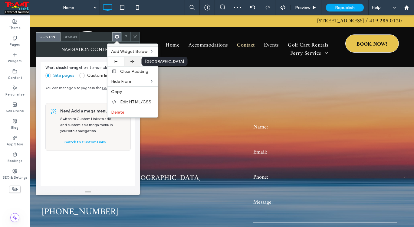
click at [132, 62] on icon at bounding box center [133, 62] width 4 height 4
click at [149, 61] on use at bounding box center [149, 61] width 3 height 3
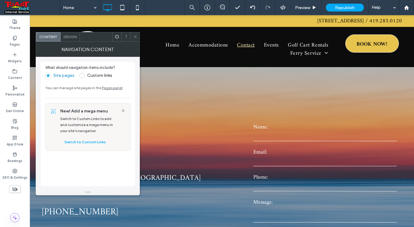
click at [137, 37] on icon at bounding box center [135, 37] width 5 height 5
click at [74, 36] on span "Design" at bounding box center [70, 37] width 13 height 5
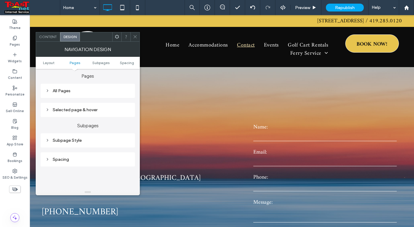
scroll to position [151, 0]
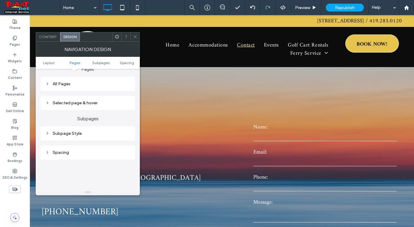
click at [76, 84] on div "All Pages" at bounding box center [87, 83] width 85 height 5
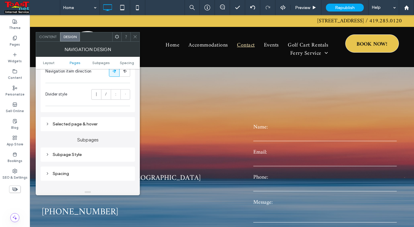
scroll to position [242, 0]
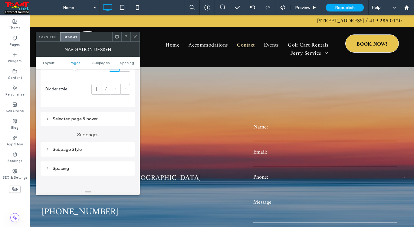
click at [79, 117] on div "Selected page & hover" at bounding box center [87, 119] width 85 height 8
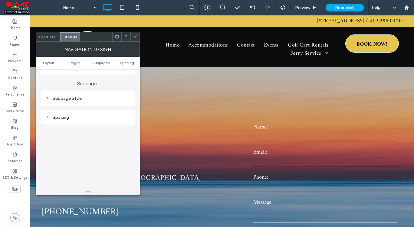
scroll to position [363, 0]
click at [75, 118] on div "Spacing" at bounding box center [87, 116] width 85 height 5
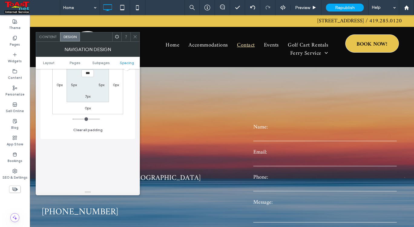
scroll to position [424, 0]
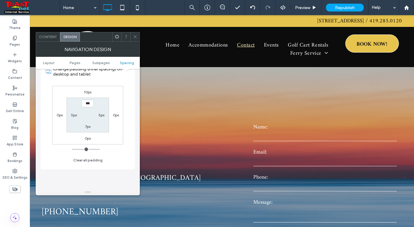
click at [134, 36] on icon at bounding box center [135, 37] width 5 height 5
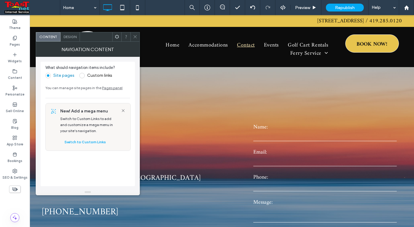
click at [136, 36] on icon at bounding box center [135, 37] width 5 height 5
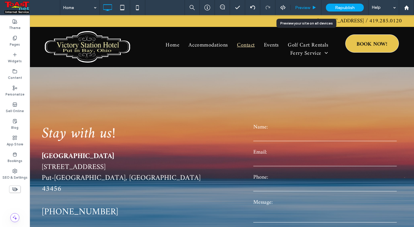
click at [304, 6] on span "Preview" at bounding box center [302, 7] width 15 height 5
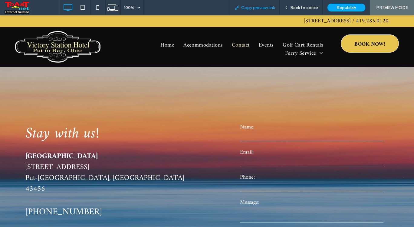
click at [250, 9] on span "Copy preview link" at bounding box center [258, 7] width 34 height 5
click at [313, 8] on span "Back to editor" at bounding box center [304, 7] width 28 height 5
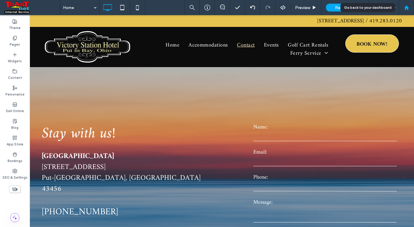
click at [405, 9] on use at bounding box center [406, 7] width 5 height 5
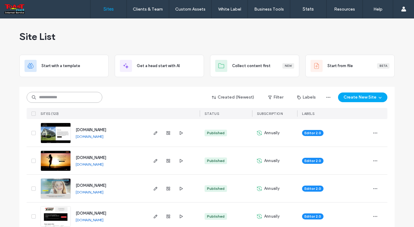
click at [52, 99] on input at bounding box center [65, 97] width 76 height 11
click at [55, 98] on input at bounding box center [65, 97] width 76 height 11
click at [378, 97] on icon "button" at bounding box center [380, 97] width 5 height 5
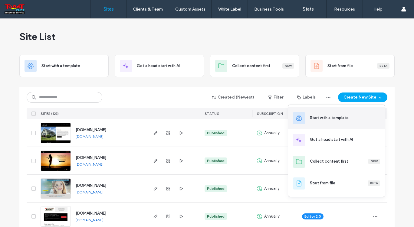
click at [343, 120] on div "Start with a template" at bounding box center [329, 118] width 39 height 6
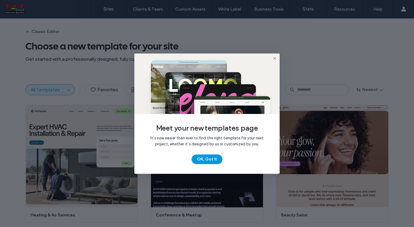
click at [207, 160] on button "OK, Got It" at bounding box center [207, 160] width 31 height 10
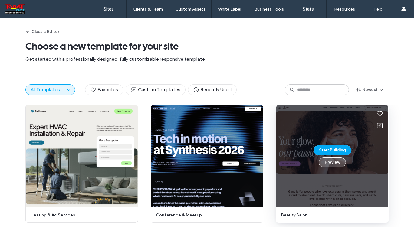
click at [329, 160] on button "Preview" at bounding box center [332, 163] width 27 height 10
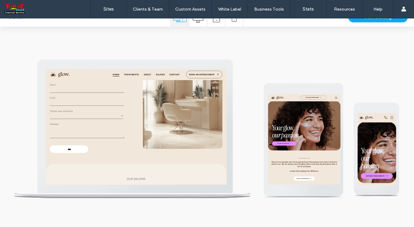
scroll to position [964, 0]
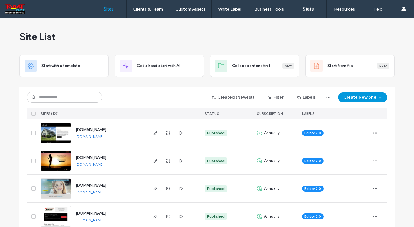
click at [353, 98] on button "Create New Site" at bounding box center [362, 98] width 49 height 10
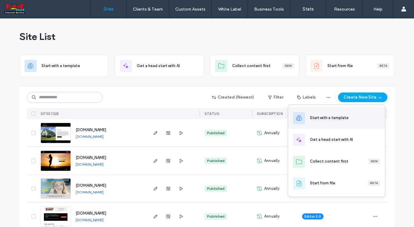
click at [326, 115] on div "Start with a template" at bounding box center [329, 118] width 39 height 6
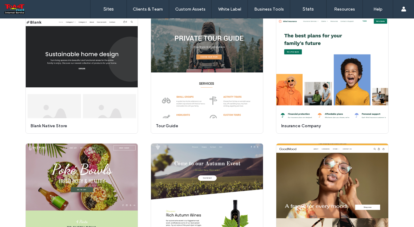
scroll to position [1142, 0]
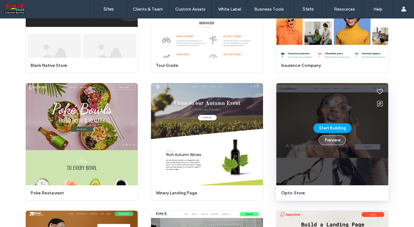
click at [331, 137] on button "Preview" at bounding box center [332, 141] width 27 height 10
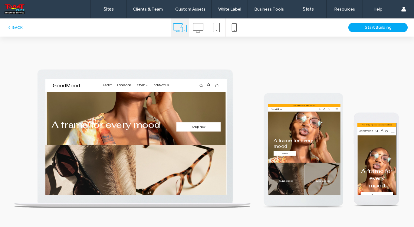
scroll to position [0, 0]
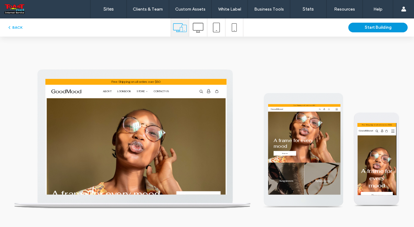
click at [369, 30] on button "Start Building" at bounding box center [378, 28] width 59 height 10
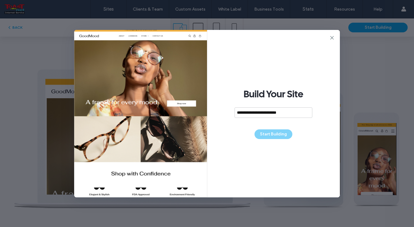
click at [269, 138] on div "**********" at bounding box center [273, 114] width 133 height 168
click at [299, 112] on input "**********" at bounding box center [272, 113] width 78 height 11
type input "**********"
click at [282, 135] on button "Start Building" at bounding box center [274, 135] width 38 height 10
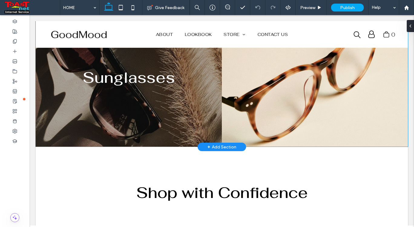
scroll to position [333, 0]
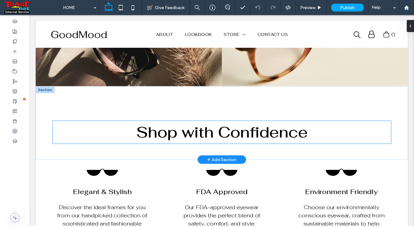
click at [228, 131] on span "Shop with Confidence" at bounding box center [222, 133] width 172 height 20
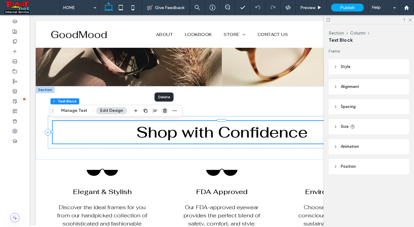
drag, startPoint x: 163, startPoint y: 110, endPoint x: 136, endPoint y: 126, distance: 31.7
click at [163, 110] on use "button" at bounding box center [165, 111] width 4 height 4
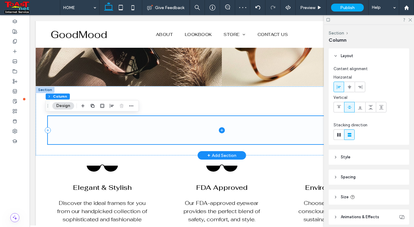
click at [219, 130] on icon at bounding box center [222, 130] width 6 height 6
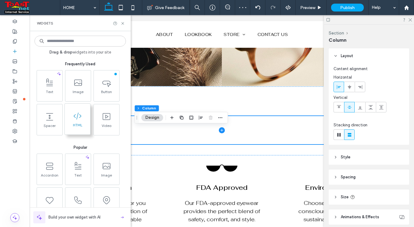
click at [79, 127] on span "HTML" at bounding box center [77, 127] width 25 height 8
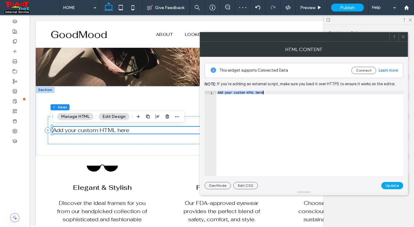
drag, startPoint x: 218, startPoint y: 92, endPoint x: 267, endPoint y: 97, distance: 49.0
click at [267, 97] on div "Add your custom HTML here" at bounding box center [310, 137] width 187 height 93
paste textarea "Cursor at row 1"
type textarea "******"
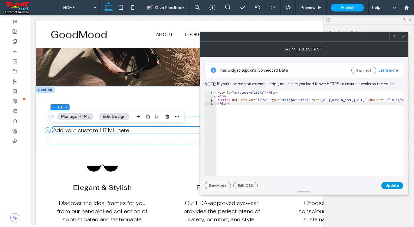
click at [393, 184] on button "Update" at bounding box center [393, 185] width 22 height 7
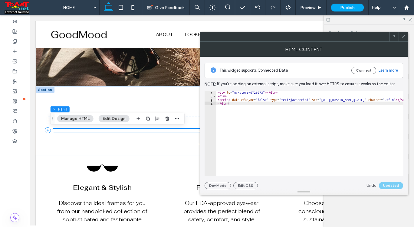
click at [388, 185] on div "Undo Updated" at bounding box center [385, 185] width 37 height 7
click at [403, 38] on icon at bounding box center [403, 37] width 5 height 5
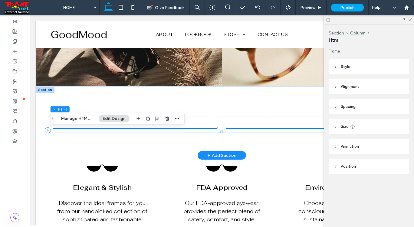
click at [232, 132] on div at bounding box center [221, 132] width 339 height 0
click at [83, 121] on button "Manage HTML" at bounding box center [75, 118] width 36 height 7
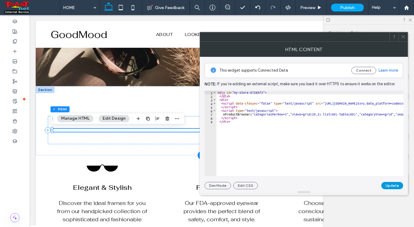
click at [385, 182] on button "Update" at bounding box center [393, 185] width 22 height 7
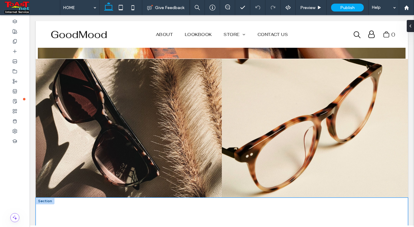
scroll to position [182, 0]
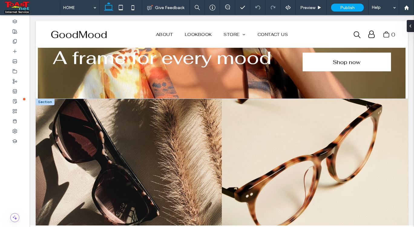
click at [48, 100] on div at bounding box center [45, 102] width 19 height 7
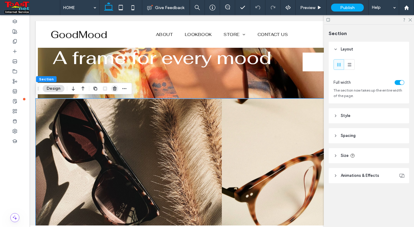
click at [114, 91] on icon "button" at bounding box center [114, 88] width 5 height 5
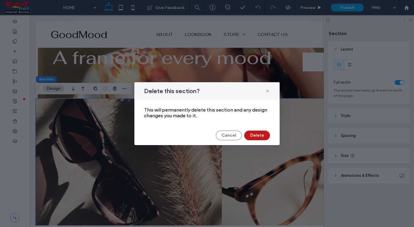
click at [253, 136] on button "Delete" at bounding box center [257, 136] width 26 height 10
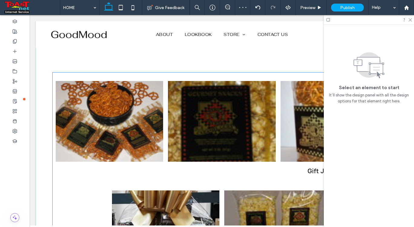
scroll to position [273, 0]
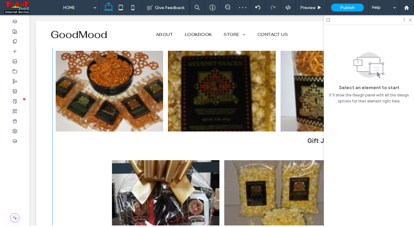
click at [238, 141] on div "Caramel Corn" at bounding box center [222, 139] width 108 height 8
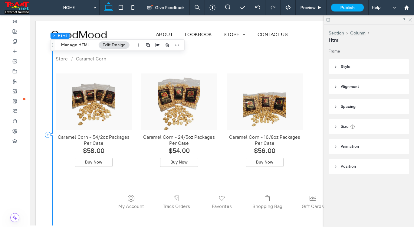
drag, startPoint x: 409, startPoint y: 18, endPoint x: 376, endPoint y: 12, distance: 34.0
click at [409, 18] on icon at bounding box center [410, 20] width 4 height 4
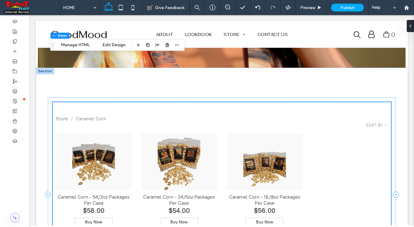
scroll to position [212, 0]
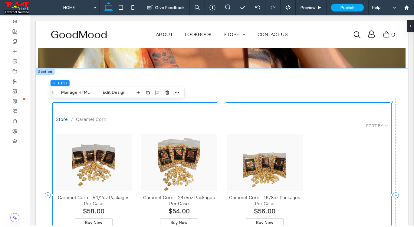
click at [63, 121] on link "Store" at bounding box center [62, 120] width 12 height 6
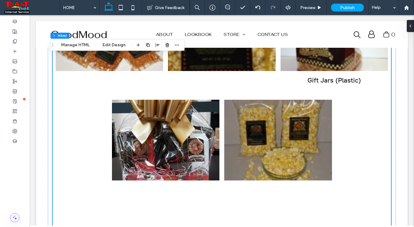
scroll to position [273, 0]
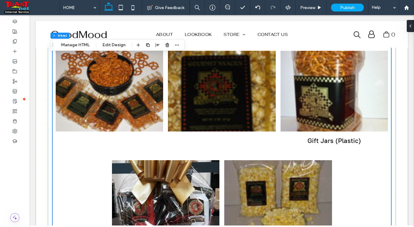
click at [233, 135] on div "Caramel Corn" at bounding box center [222, 139] width 108 height 8
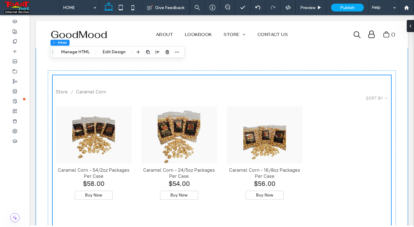
scroll to position [171, 0]
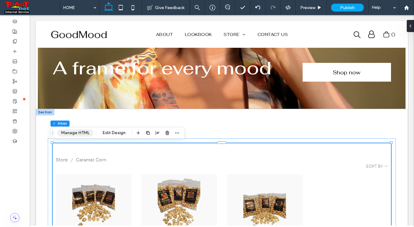
click at [67, 132] on button "Manage HTML" at bounding box center [75, 133] width 36 height 7
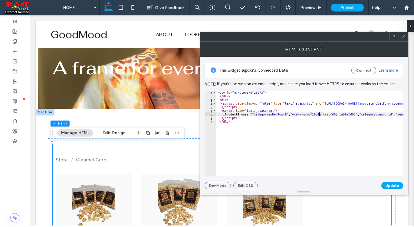
click at [320, 115] on div "< div id = "my-store-6726073" > </ div > < div > < script data-cfasync = "false…" at bounding box center [352, 135] width 271 height 88
click at [316, 117] on div "< div id = "my-store-6726073" > </ div > < div > < script data-cfasync = "false…" at bounding box center [352, 135] width 271 height 88
click at [319, 115] on div "< div id = "my-store-6726073" > </ div > < div > < script data-cfasync = "false…" at bounding box center [352, 135] width 271 height 88
type textarea "**********"
drag, startPoint x: 405, startPoint y: 38, endPoint x: 402, endPoint y: 46, distance: 8.3
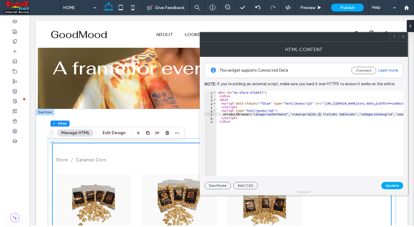
click at [405, 38] on icon at bounding box center [403, 37] width 5 height 5
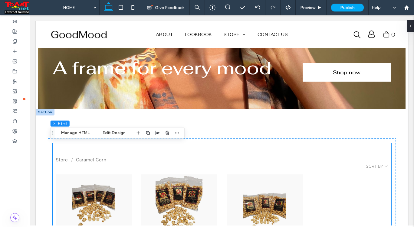
scroll to position [202, 0]
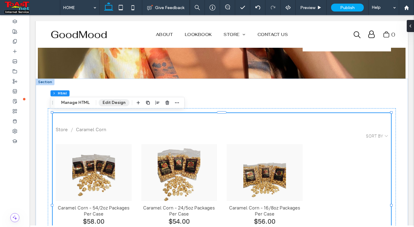
click at [104, 101] on button "Edit Design" at bounding box center [114, 102] width 31 height 7
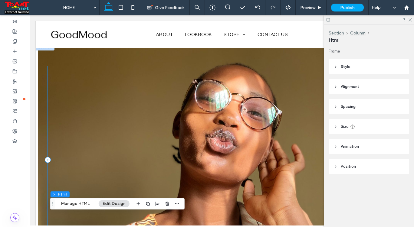
scroll to position [0, 0]
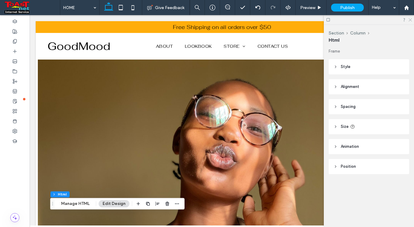
click at [411, 19] on use at bounding box center [410, 19] width 3 height 3
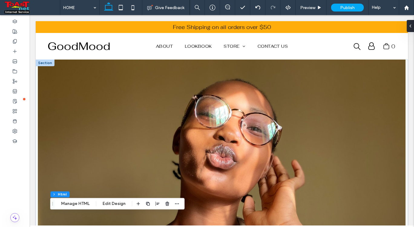
click at [45, 66] on div at bounding box center [45, 63] width 19 height 7
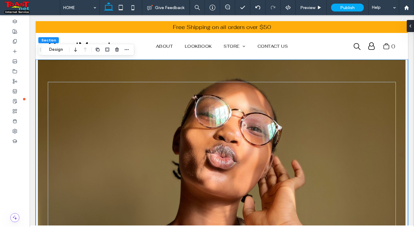
click at [47, 69] on div "A frame for every mood Shop now" at bounding box center [221, 176] width 363 height 233
click at [58, 48] on button "Design" at bounding box center [56, 49] width 22 height 7
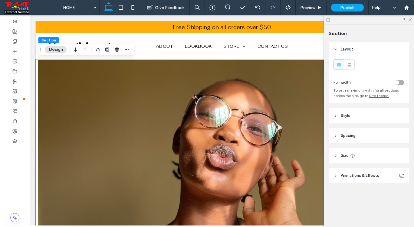
click at [337, 173] on header "Animations & Effects" at bounding box center [369, 175] width 81 height 15
click at [335, 176] on icon at bounding box center [336, 176] width 4 height 4
click at [335, 113] on header "Style" at bounding box center [369, 115] width 81 height 15
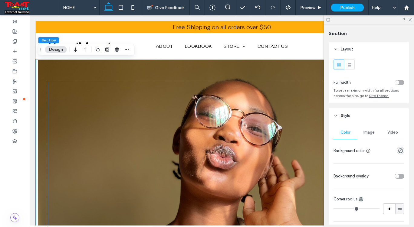
click at [370, 132] on span "Image" at bounding box center [369, 132] width 11 height 5
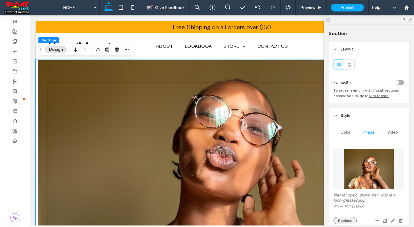
click at [348, 220] on button "Replace" at bounding box center [345, 220] width 23 height 7
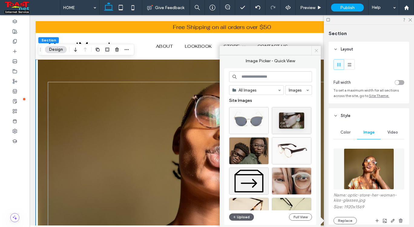
click at [316, 51] on icon at bounding box center [316, 50] width 5 height 5
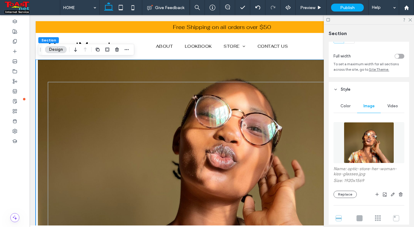
scroll to position [61, 0]
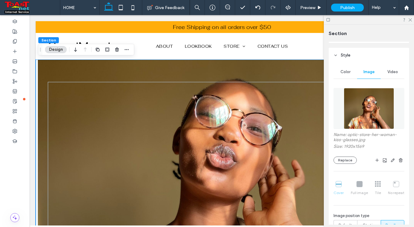
drag, startPoint x: 348, startPoint y: 160, endPoint x: 355, endPoint y: 188, distance: 29.3
click at [348, 160] on button "Replace" at bounding box center [345, 160] width 23 height 7
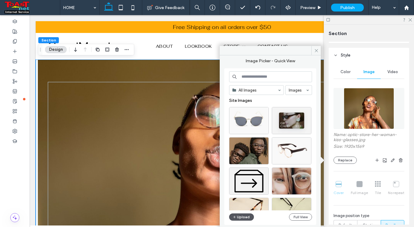
click at [238, 216] on button "Upload" at bounding box center [241, 217] width 25 height 7
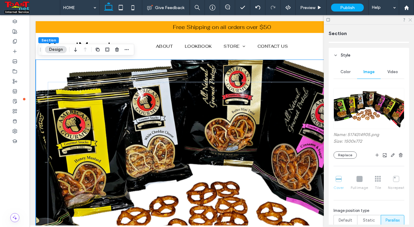
click at [412, 21] on icon at bounding box center [410, 20] width 4 height 4
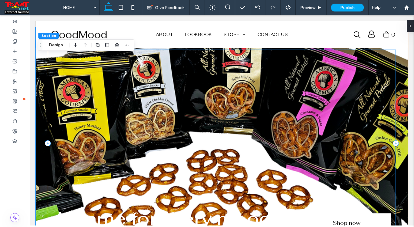
scroll to position [0, 0]
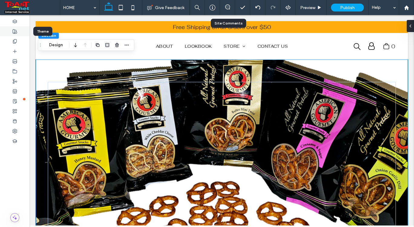
click at [15, 30] on use at bounding box center [15, 31] width 4 height 4
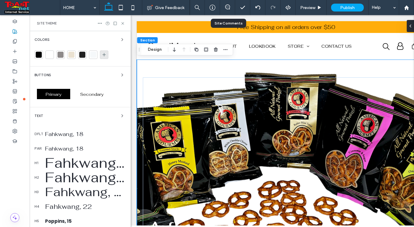
click at [104, 54] on icon at bounding box center [104, 54] width 5 height 5
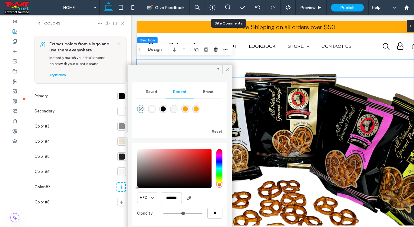
click at [167, 197] on input "*******" at bounding box center [171, 198] width 21 height 11
paste input "color picker textbox"
type input "*******"
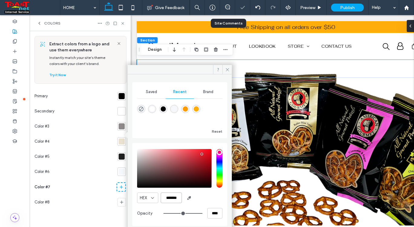
type input "***"
type input "****"
type input "*******"
click at [228, 69] on icon at bounding box center [227, 70] width 5 height 5
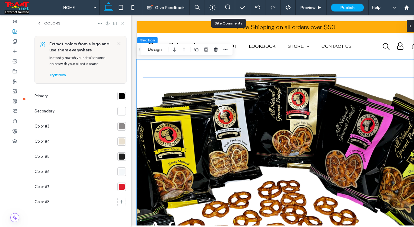
click at [124, 23] on icon at bounding box center [123, 23] width 5 height 5
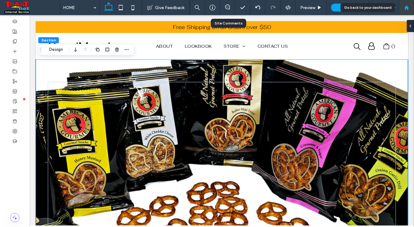
click at [403, 9] on div at bounding box center [406, 7] width 15 height 5
